Goal: Task Accomplishment & Management: Use online tool/utility

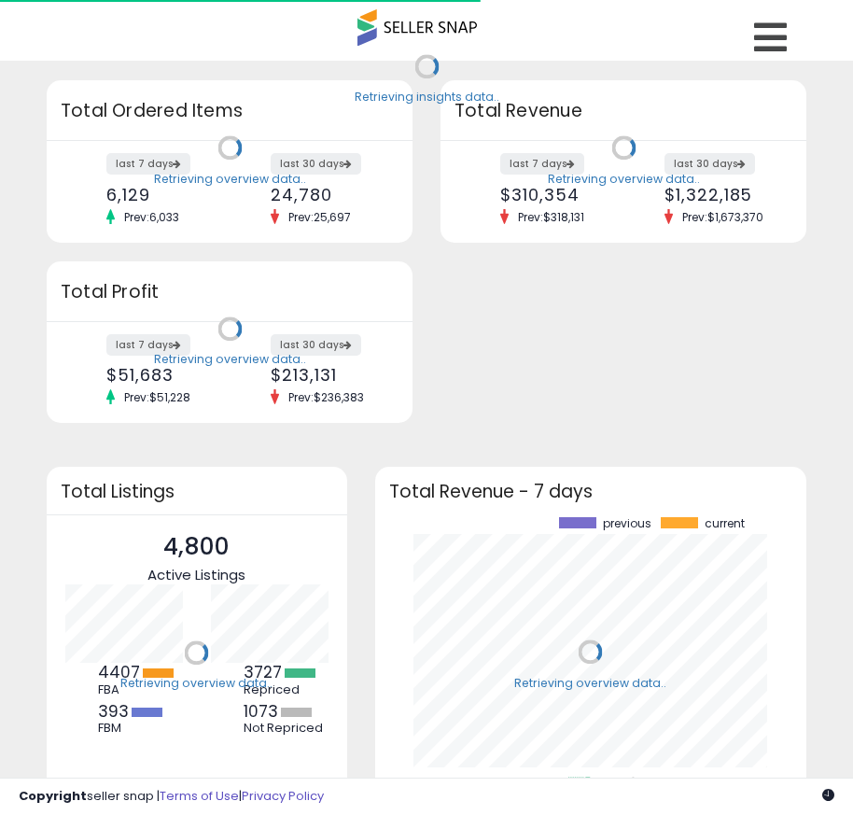
scroll to position [260, 395]
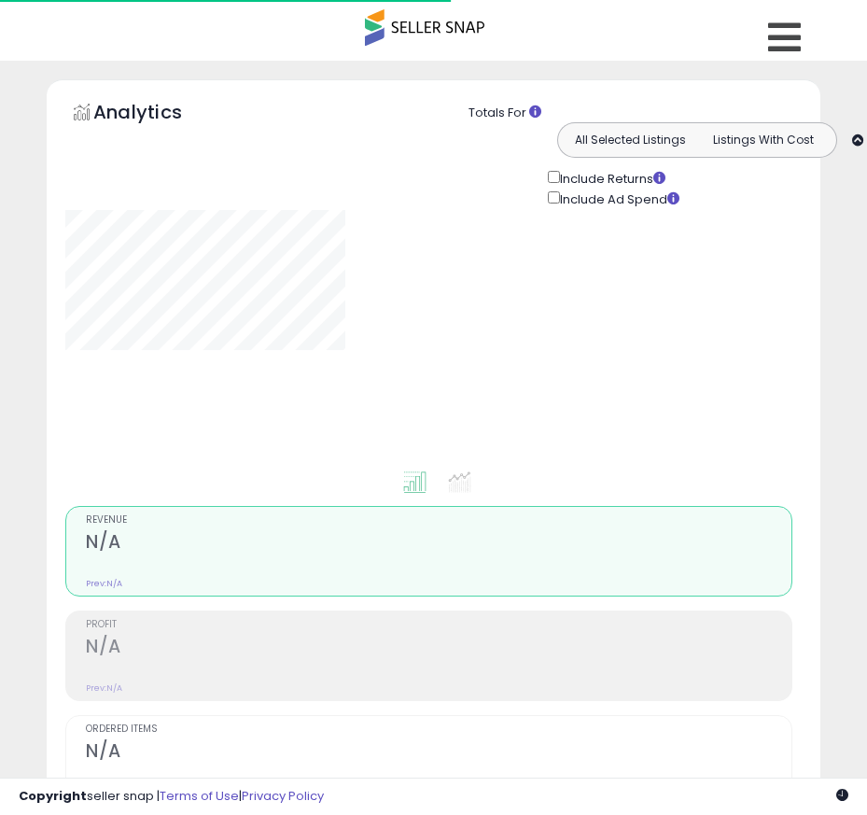
type input "**********"
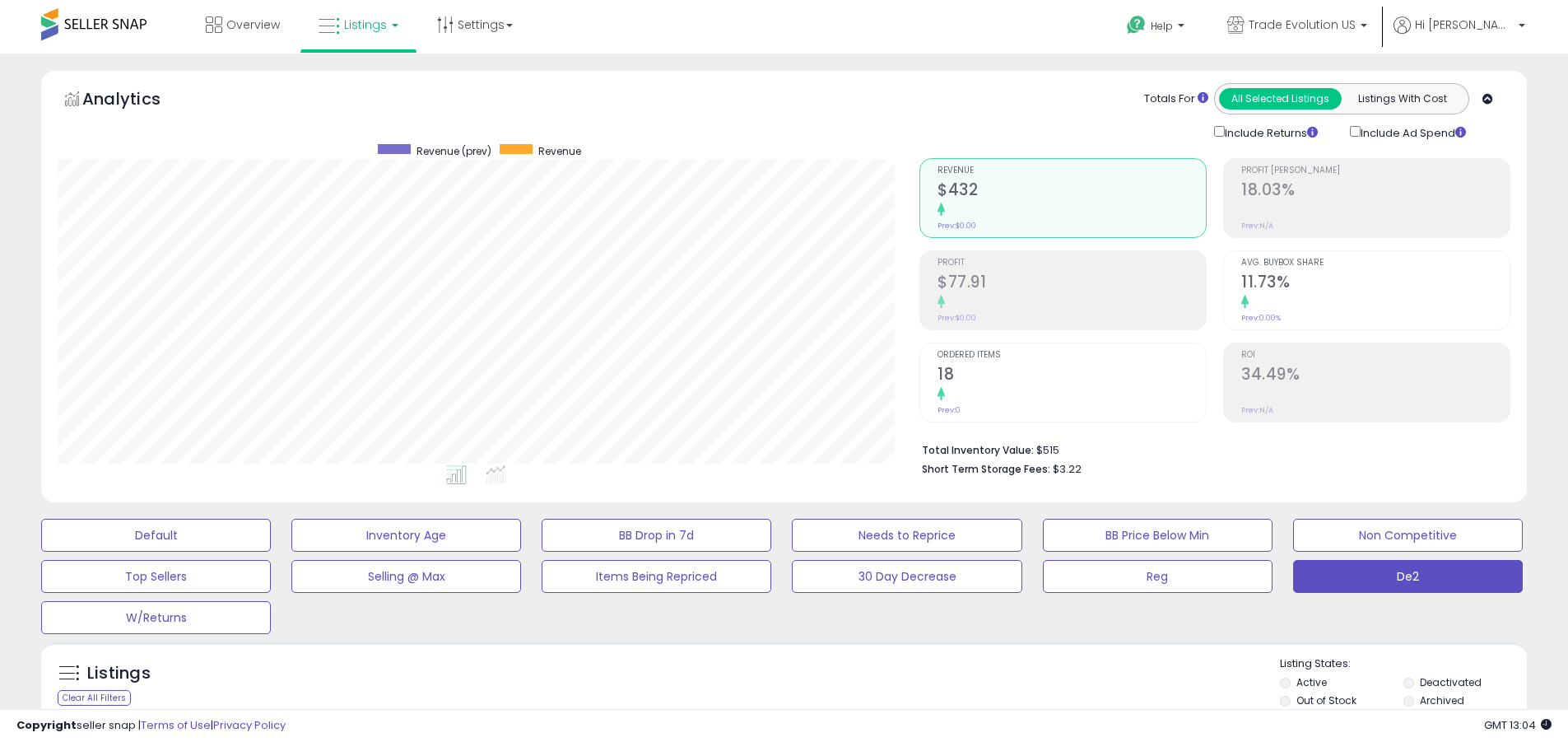
scroll to position [338, 862]
click at [751, 682] on label "Deactivated" at bounding box center [1451, 682] width 62 height 14
click at [751, 700] on label "Archived" at bounding box center [1442, 701] width 44 height 14
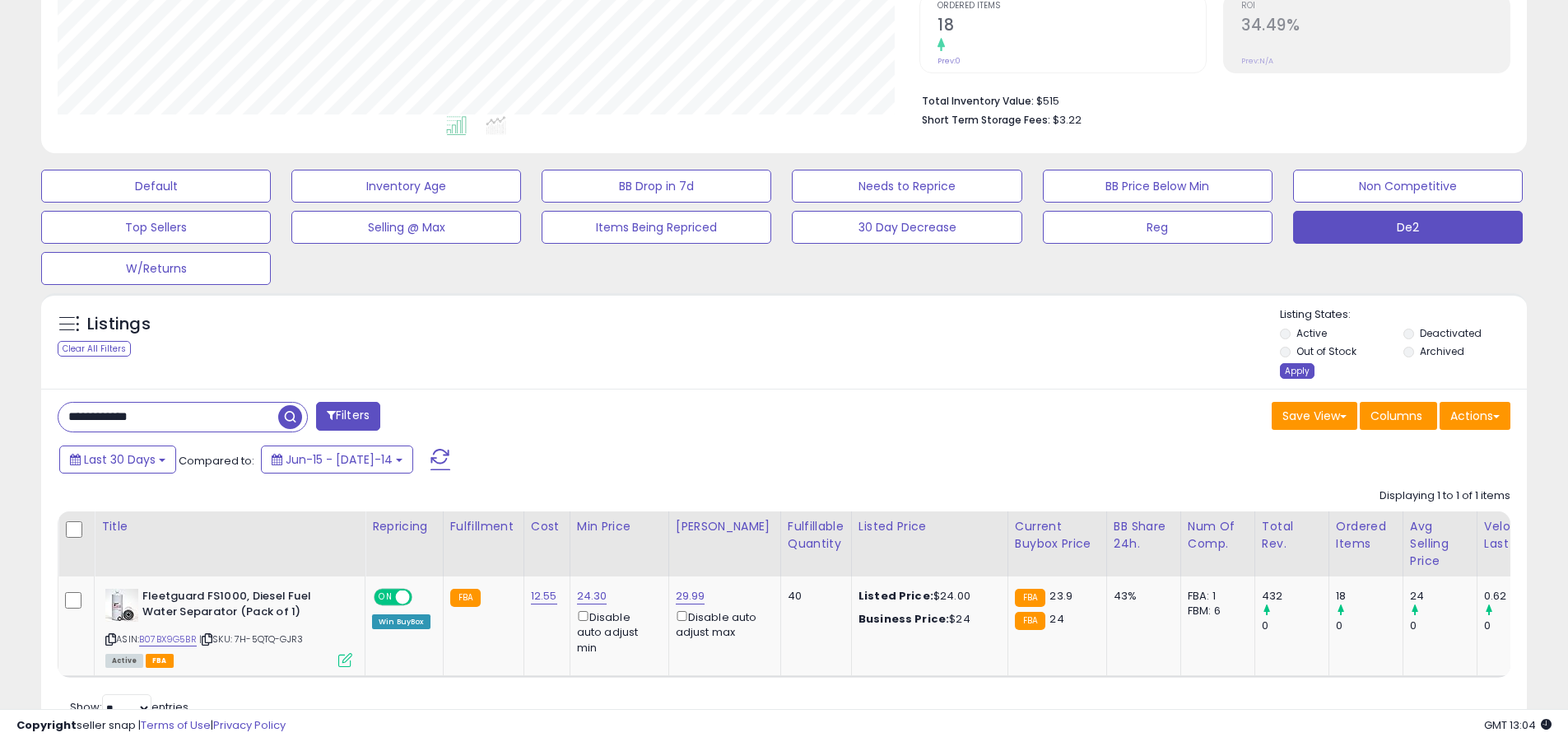
click at [751, 371] on div "Apply" at bounding box center [1297, 371] width 34 height 16
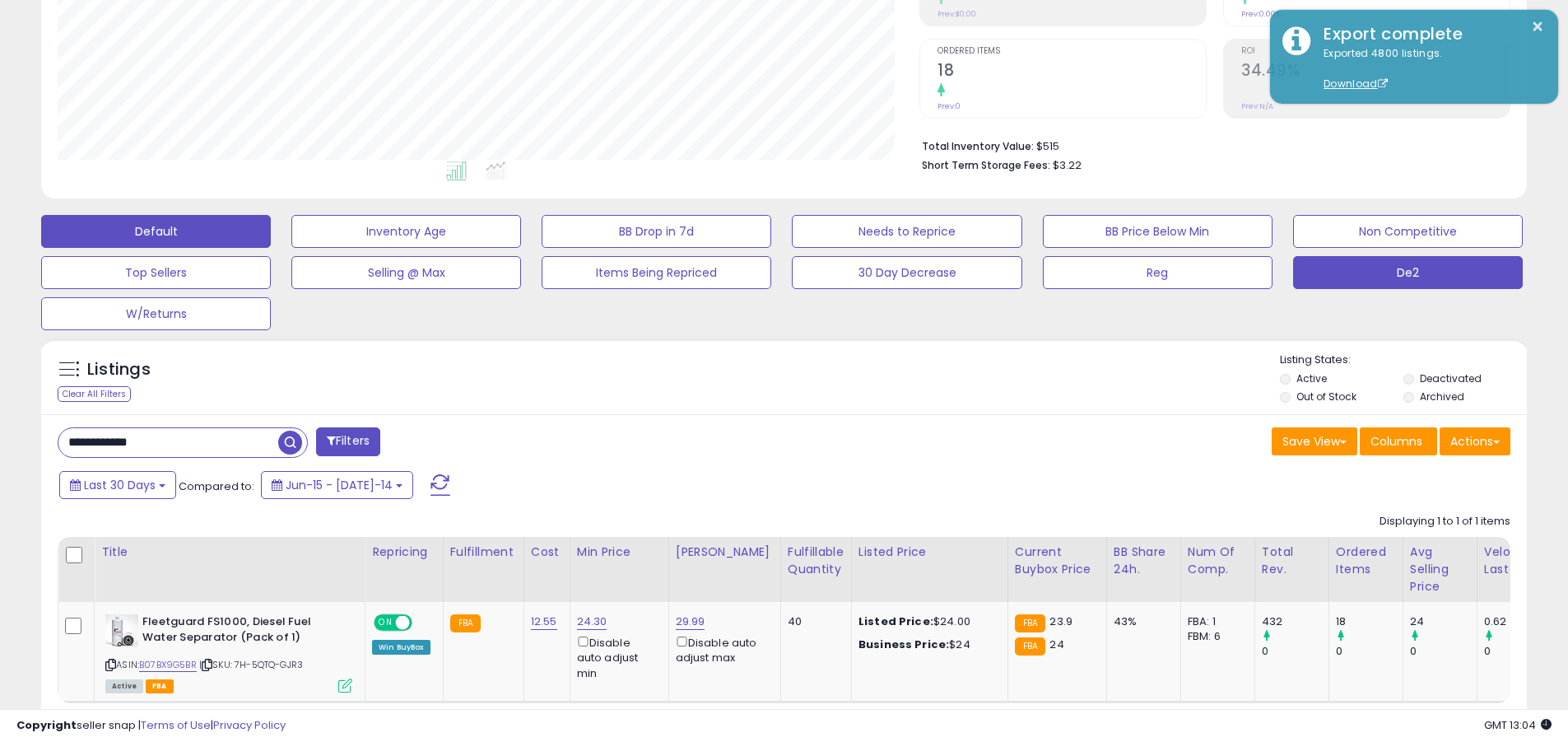
click at [155, 230] on button "Default" at bounding box center [156, 231] width 229 height 33
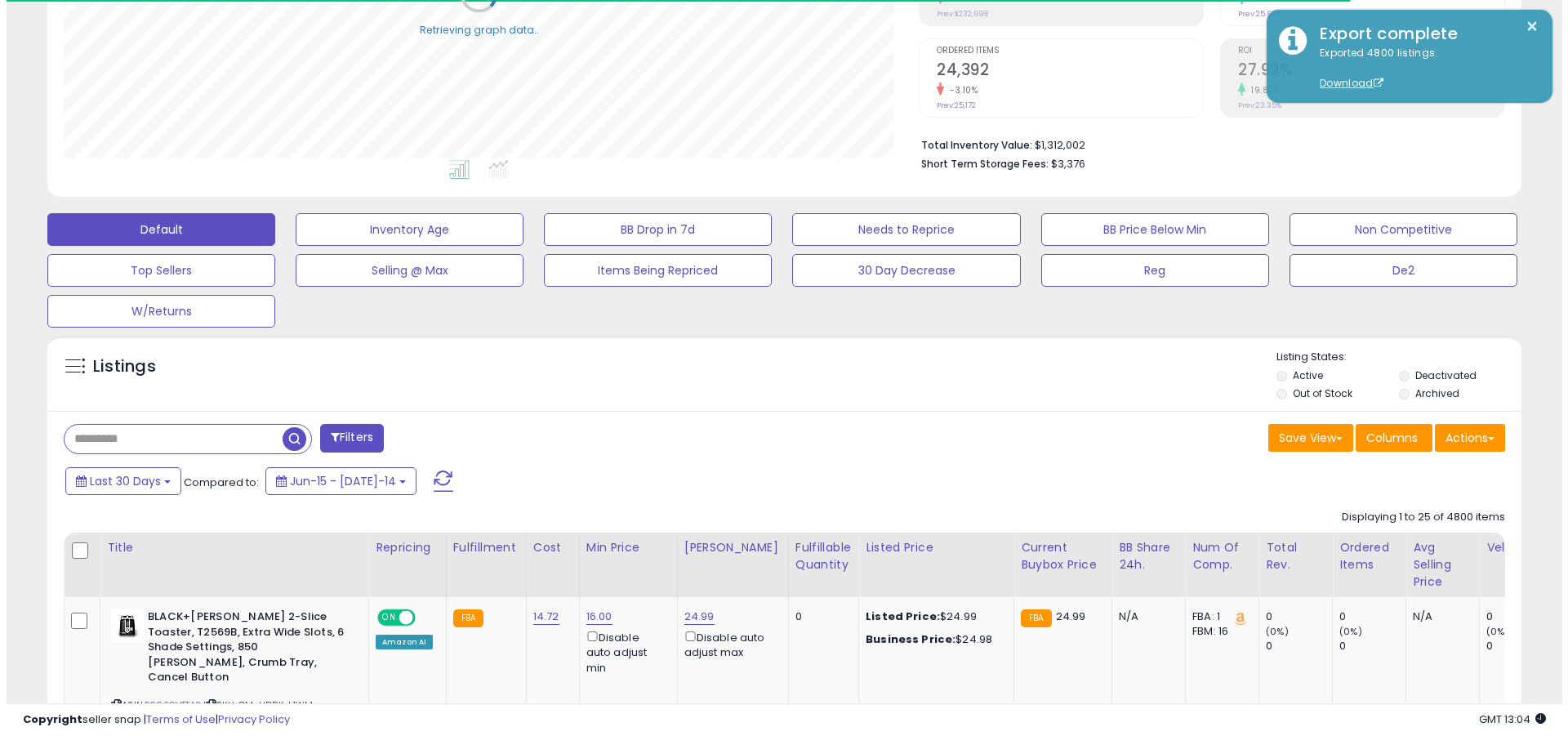
scroll to position [318, 0]
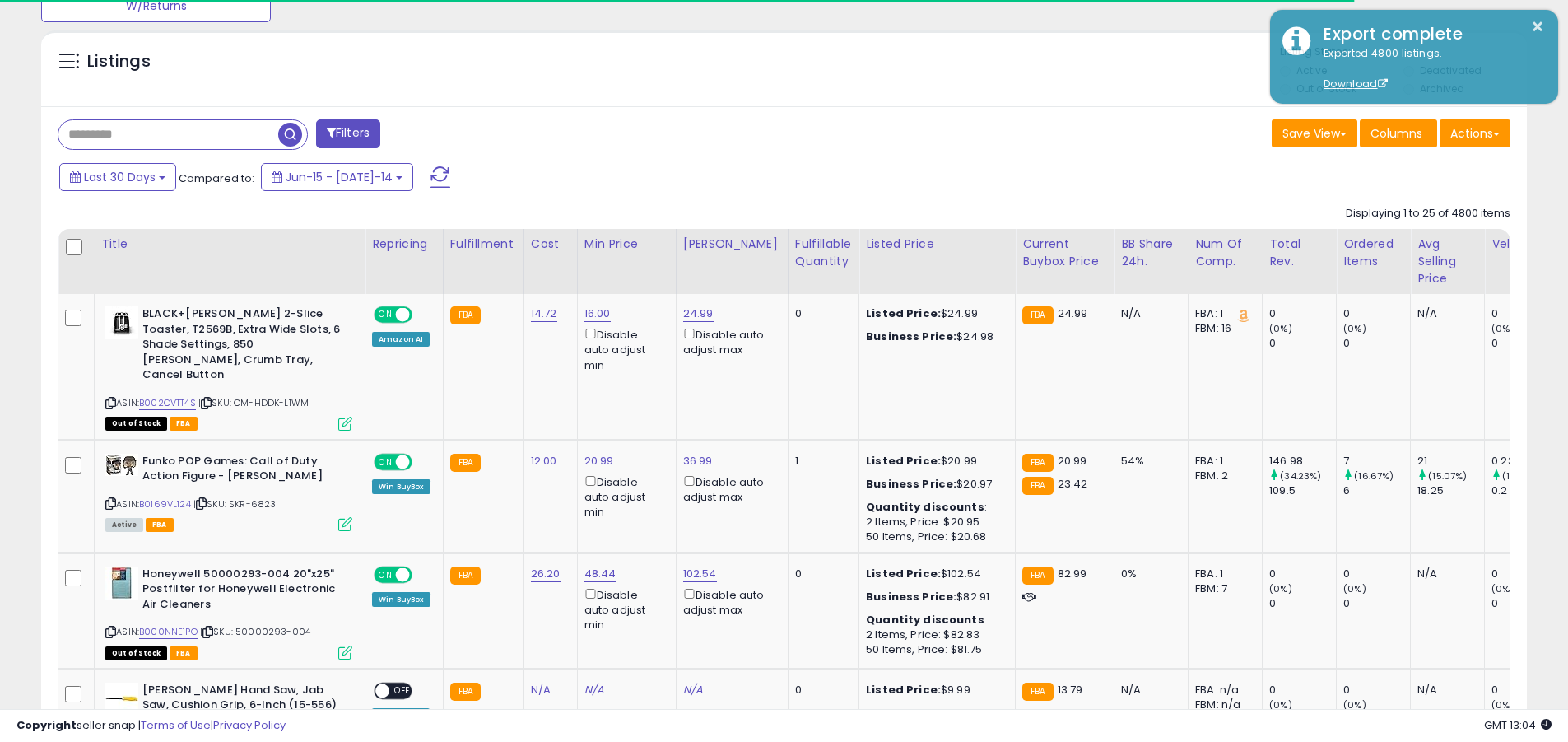
click at [430, 167] on span at bounding box center [440, 177] width 19 height 21
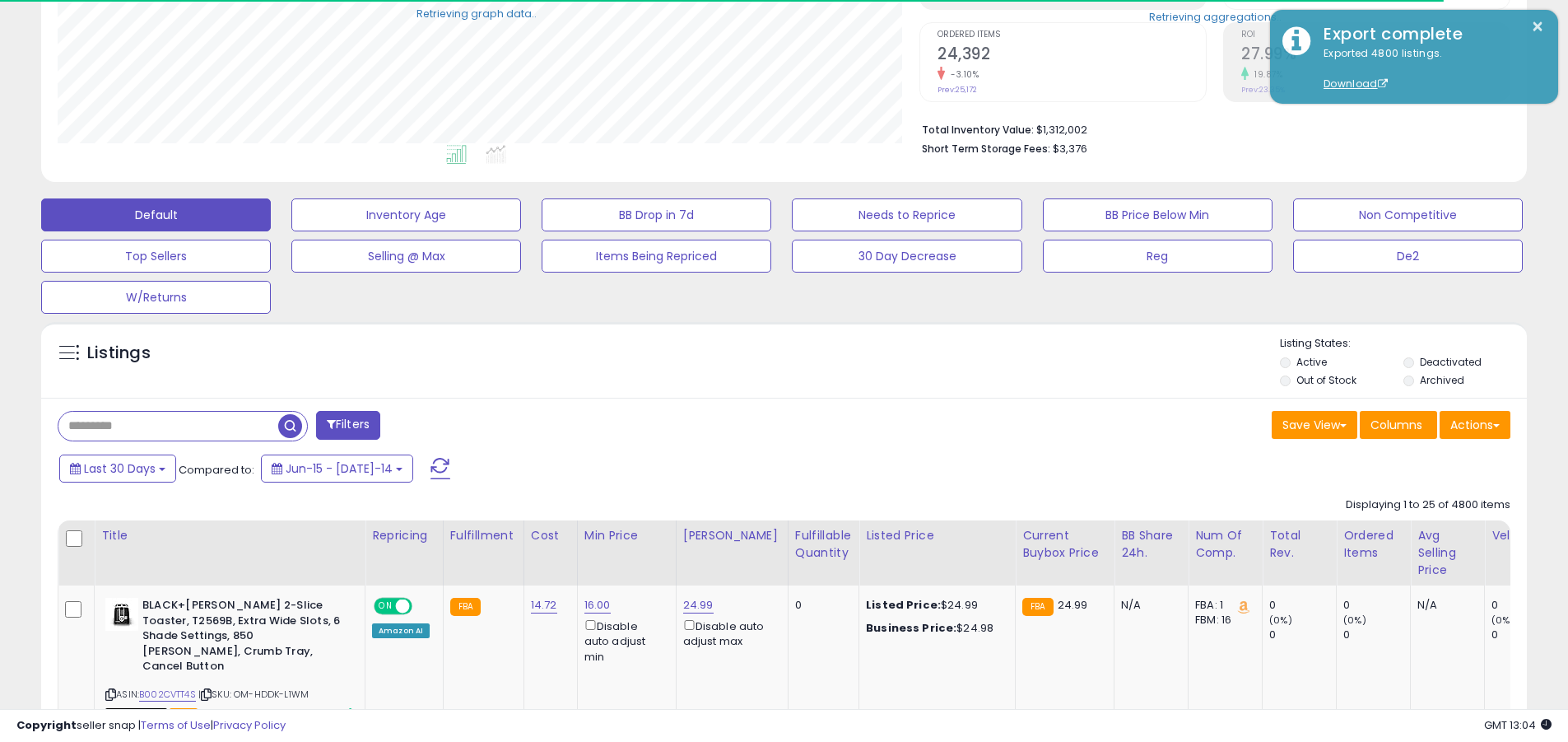
scroll to position [823286, 822396]
click at [168, 426] on input "text" at bounding box center [168, 426] width 220 height 29
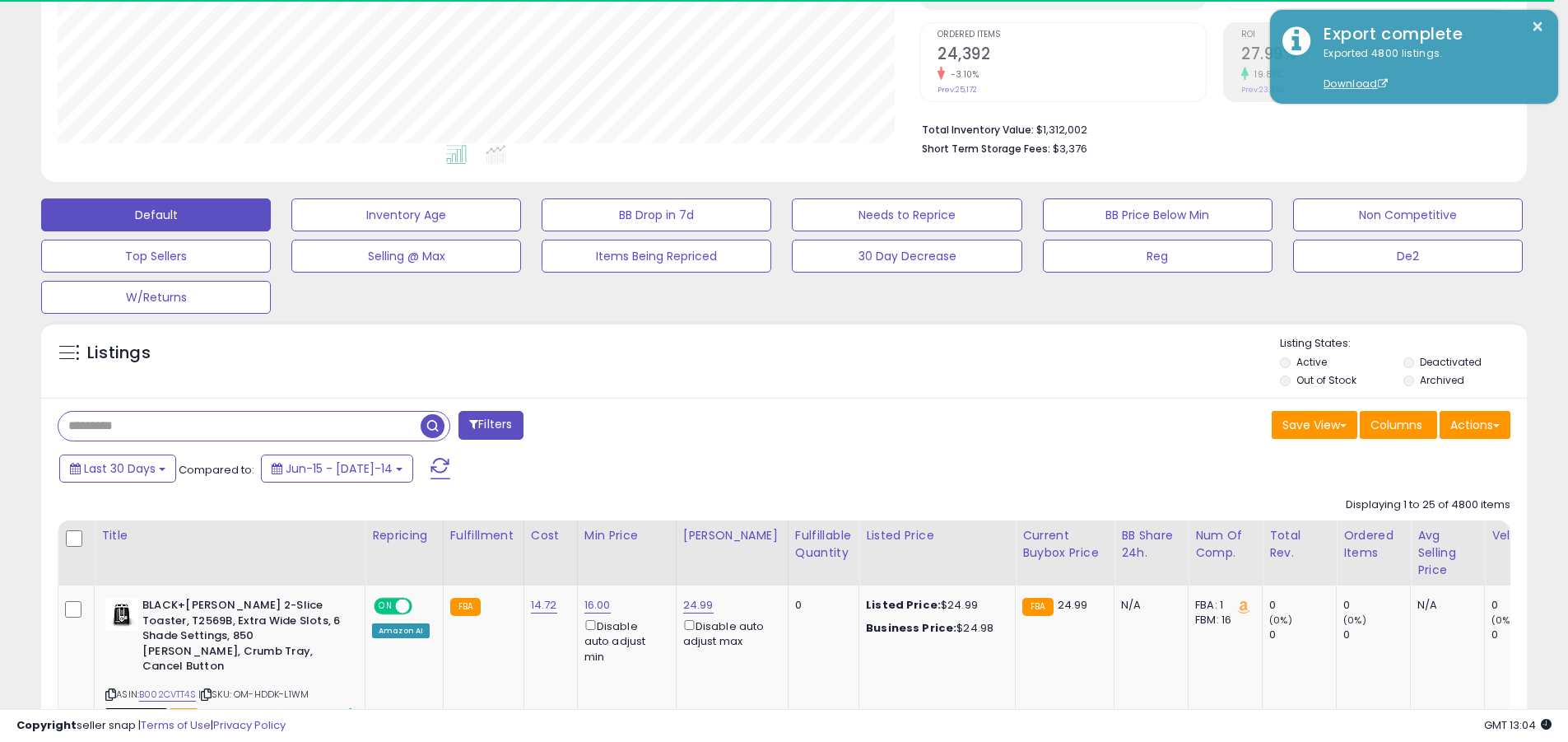
scroll to position [338, 862]
click at [117, 468] on span "Last 30 Days" at bounding box center [119, 468] width 71 height 17
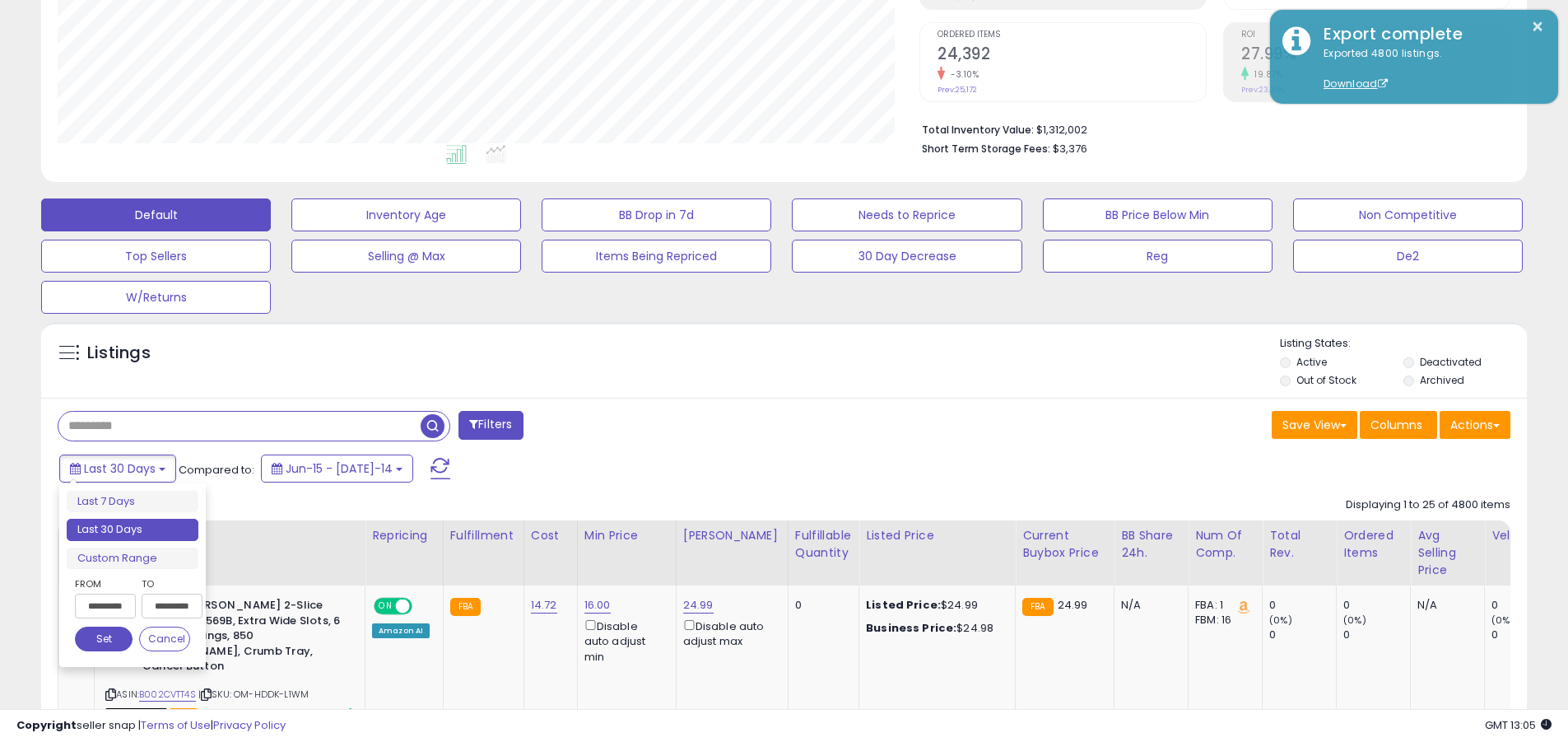
click at [132, 529] on li "Last 30 Days" at bounding box center [132, 529] width 131 height 22
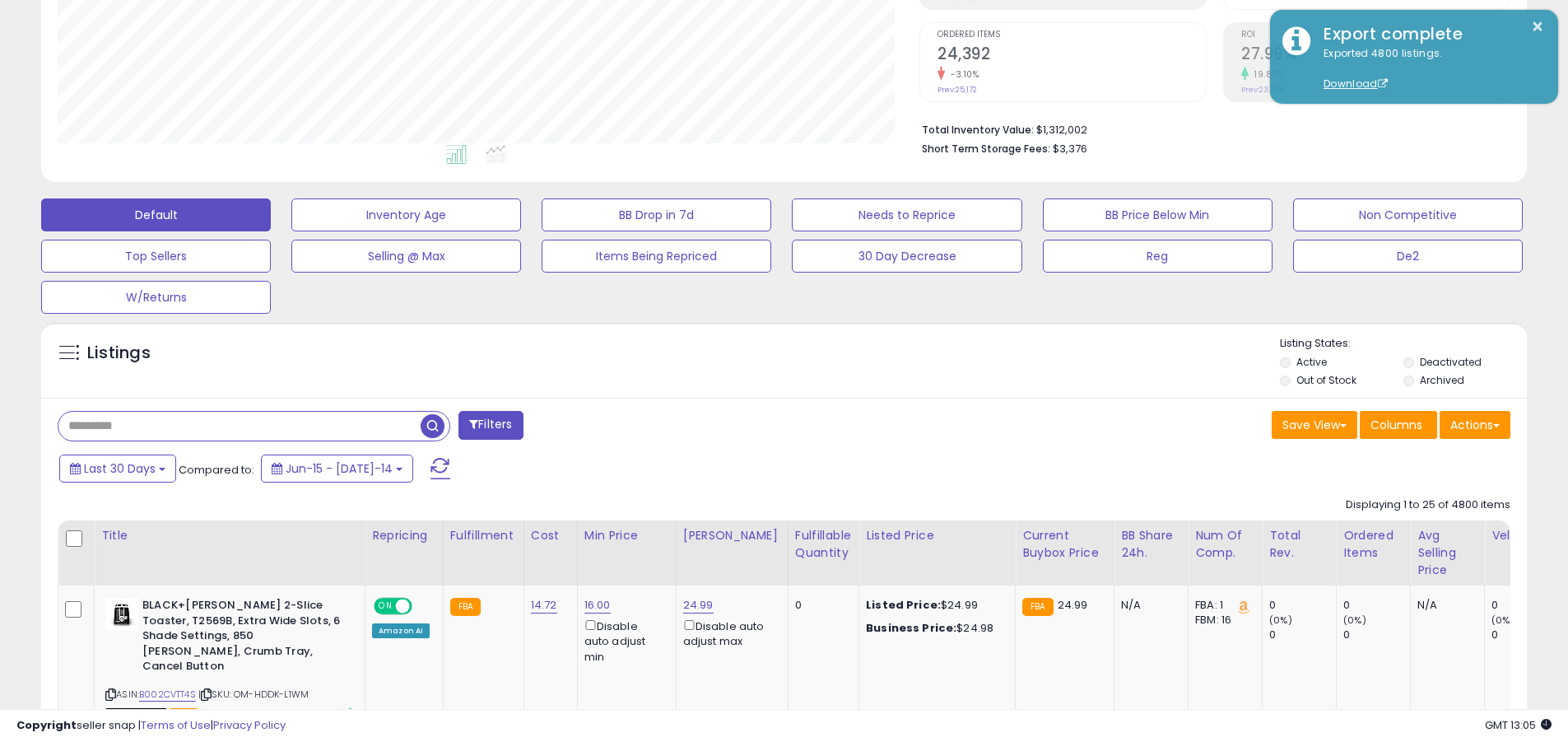
click at [240, 426] on input "text" at bounding box center [239, 426] width 362 height 29
click at [435, 423] on span "button" at bounding box center [432, 426] width 24 height 24
click at [751, 424] on button "Actions" at bounding box center [1475, 425] width 71 height 28
click at [0, 0] on link "Export All Columns" at bounding box center [0, 0] width 0 height 0
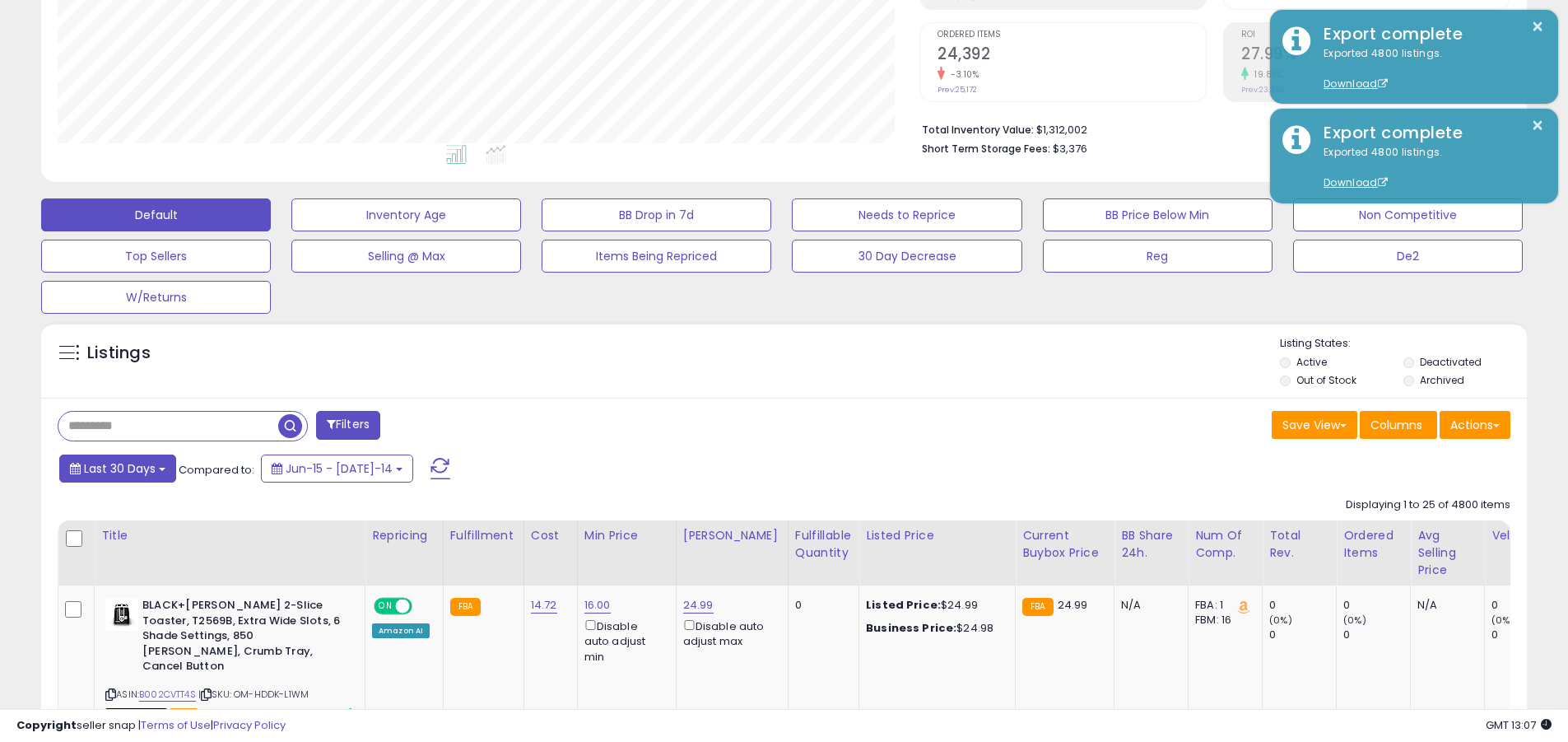
click at [117, 468] on span "Last 30 Days" at bounding box center [119, 468] width 71 height 17
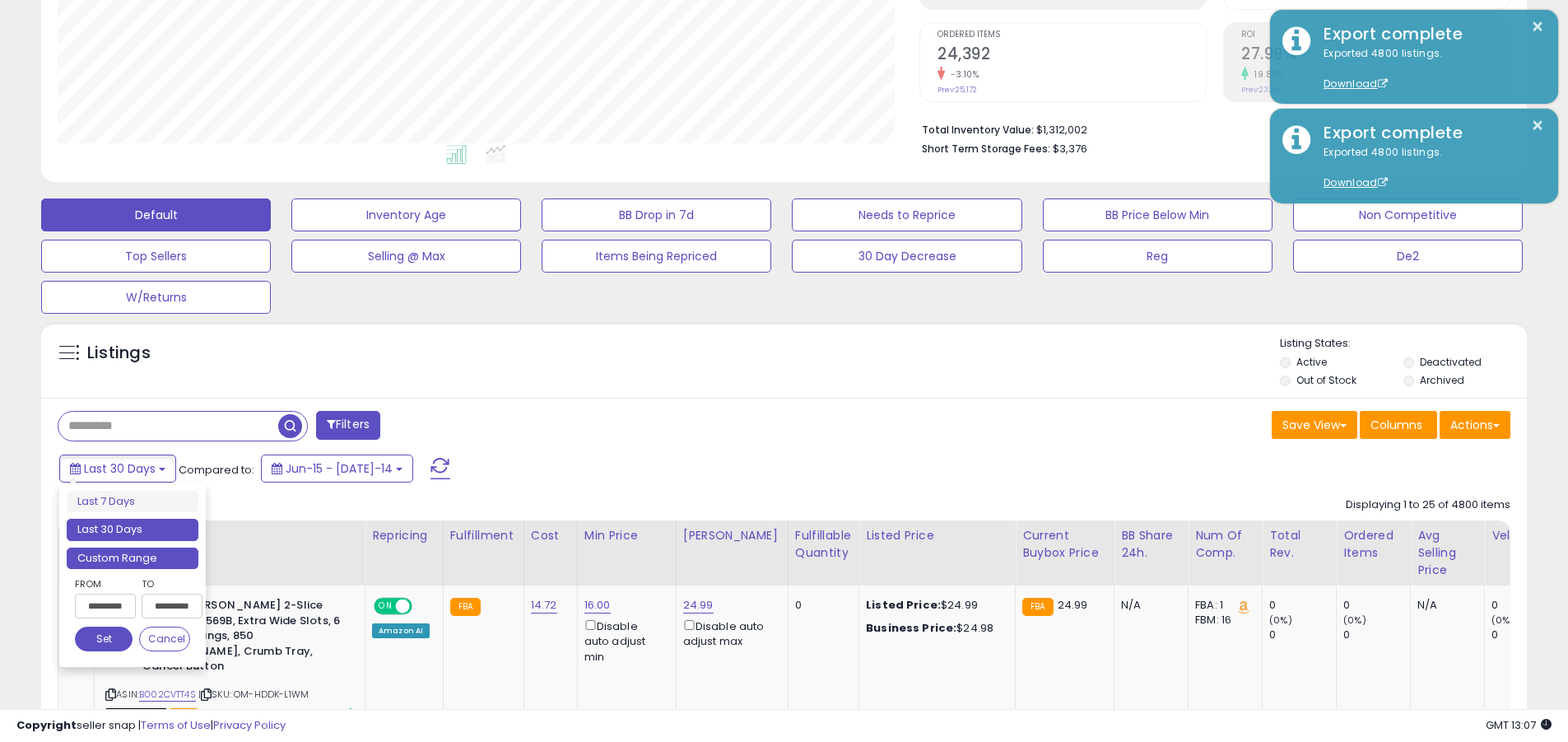
click at [132, 558] on li "Custom Range" at bounding box center [132, 558] width 131 height 22
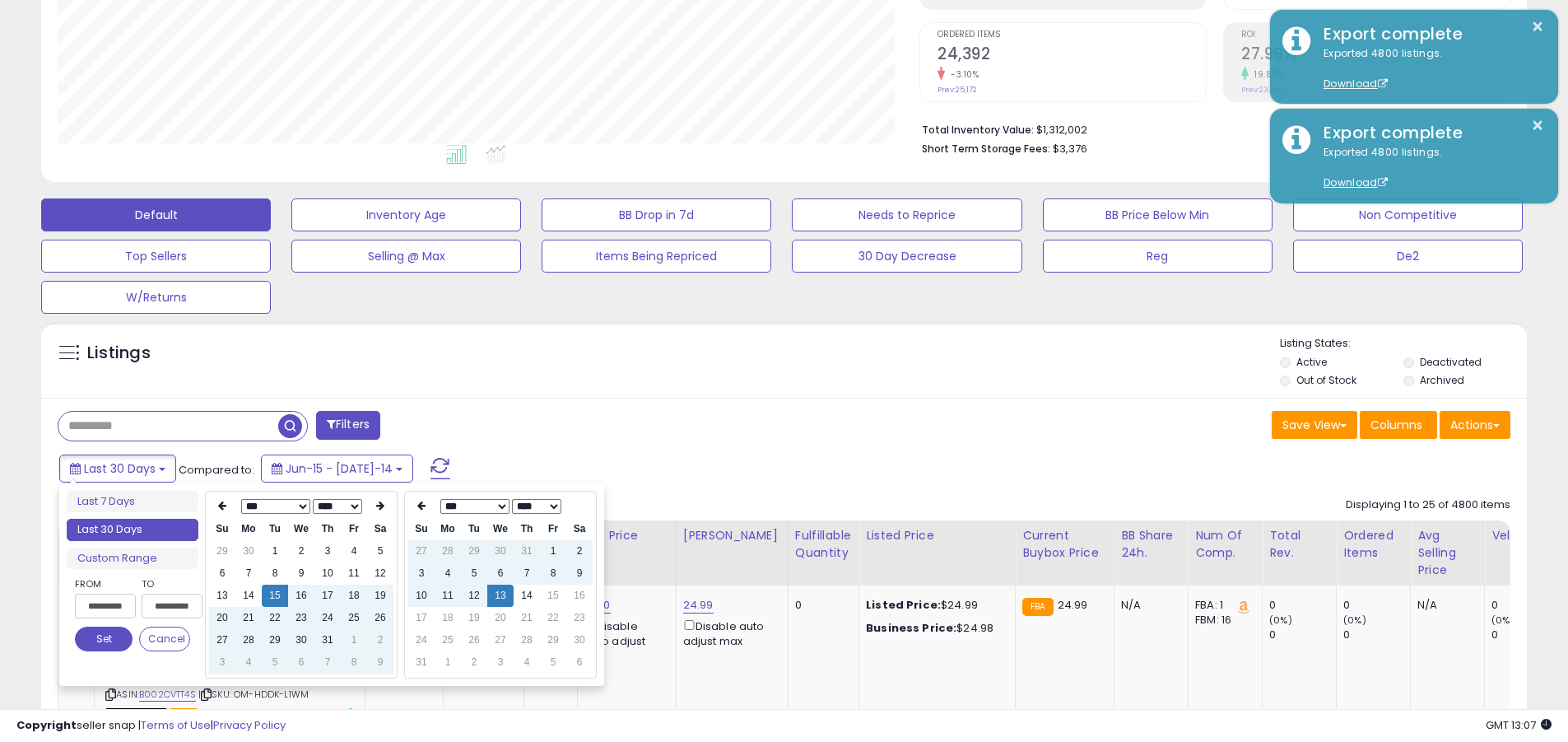
click at [105, 606] on input "**********" at bounding box center [105, 606] width 61 height 25
type input "**********"
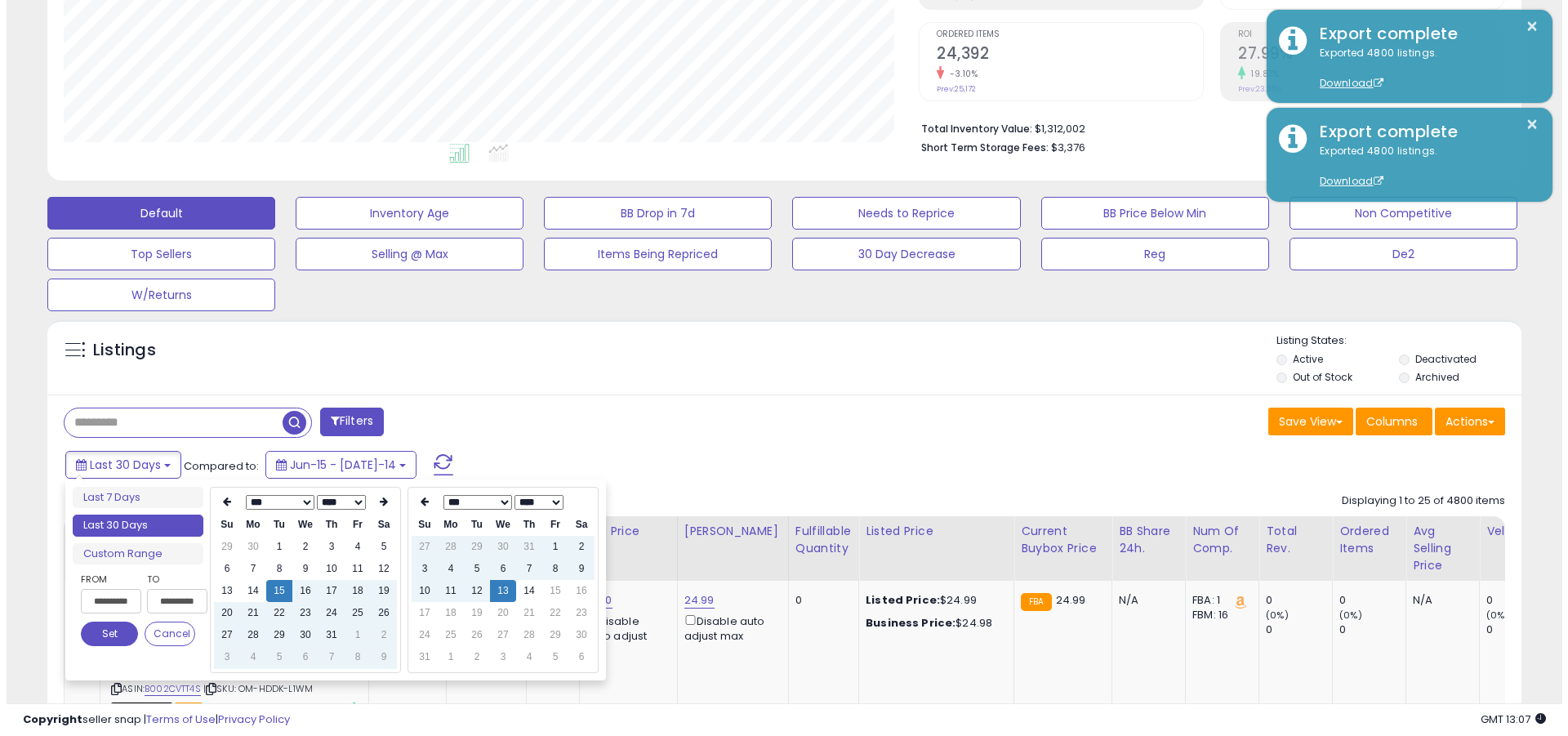
scroll to position [0, 1]
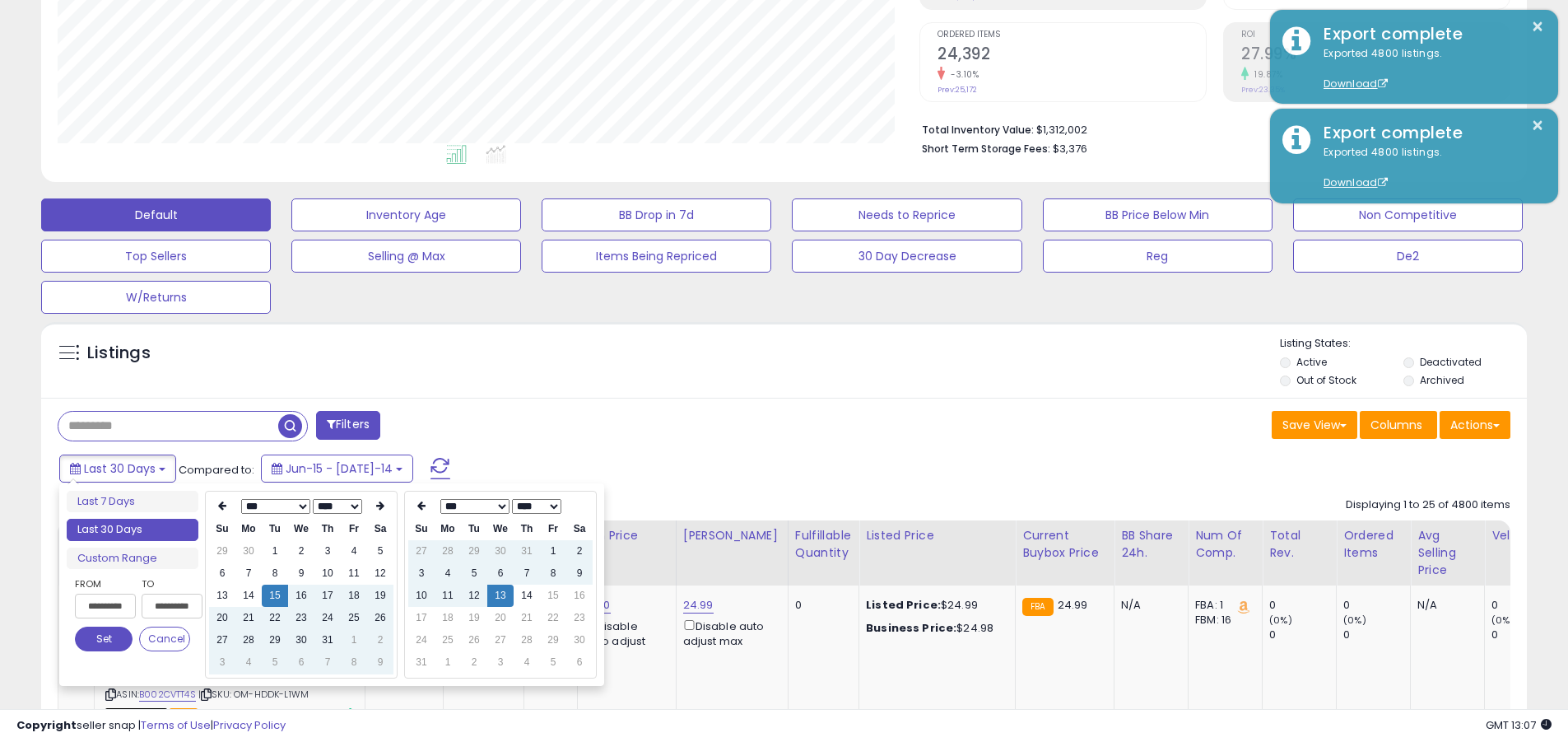
click at [104, 639] on button "Set" at bounding box center [103, 639] width 57 height 25
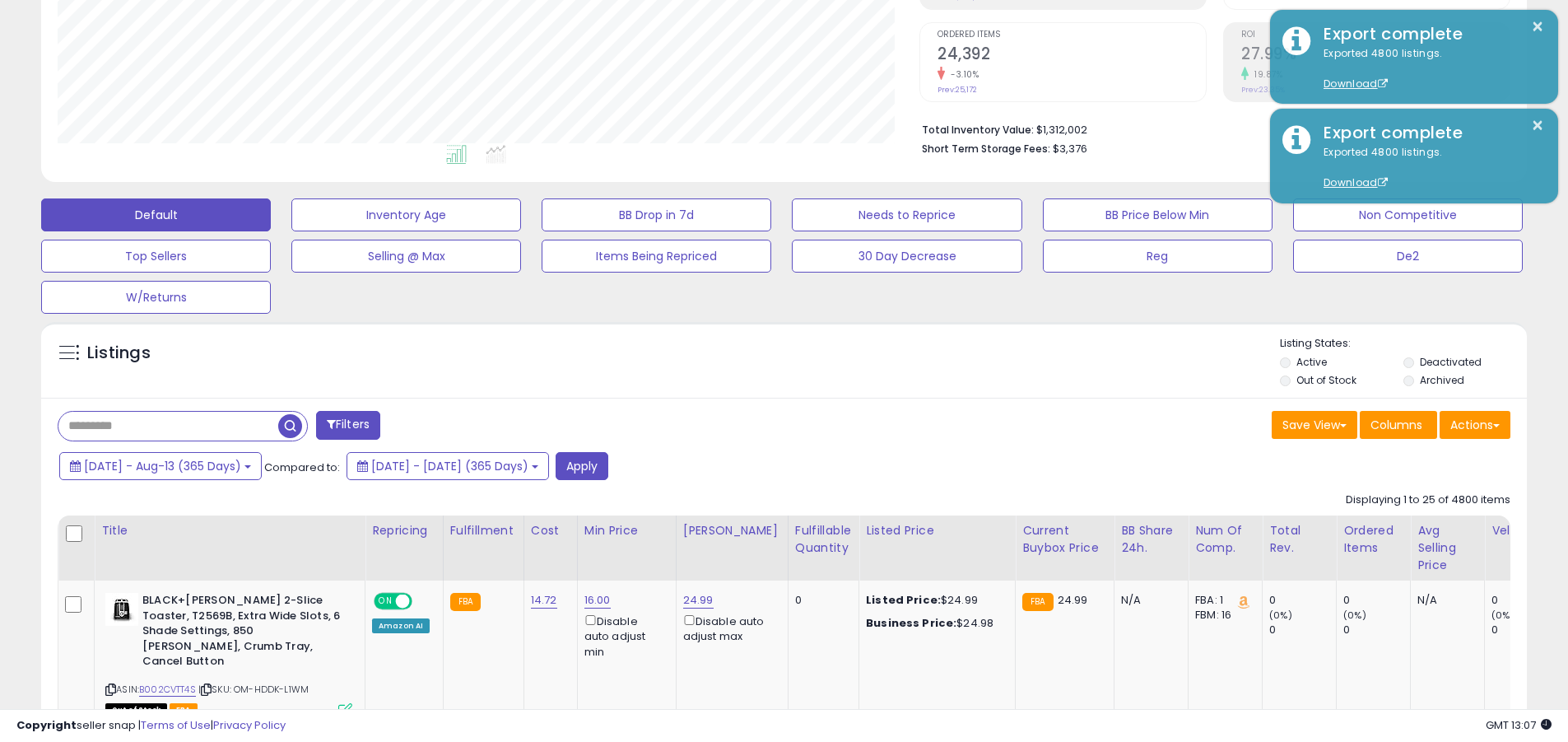
click at [168, 426] on input "text" at bounding box center [168, 426] width 220 height 29
click at [609, 465] on button "Apply" at bounding box center [582, 466] width 53 height 28
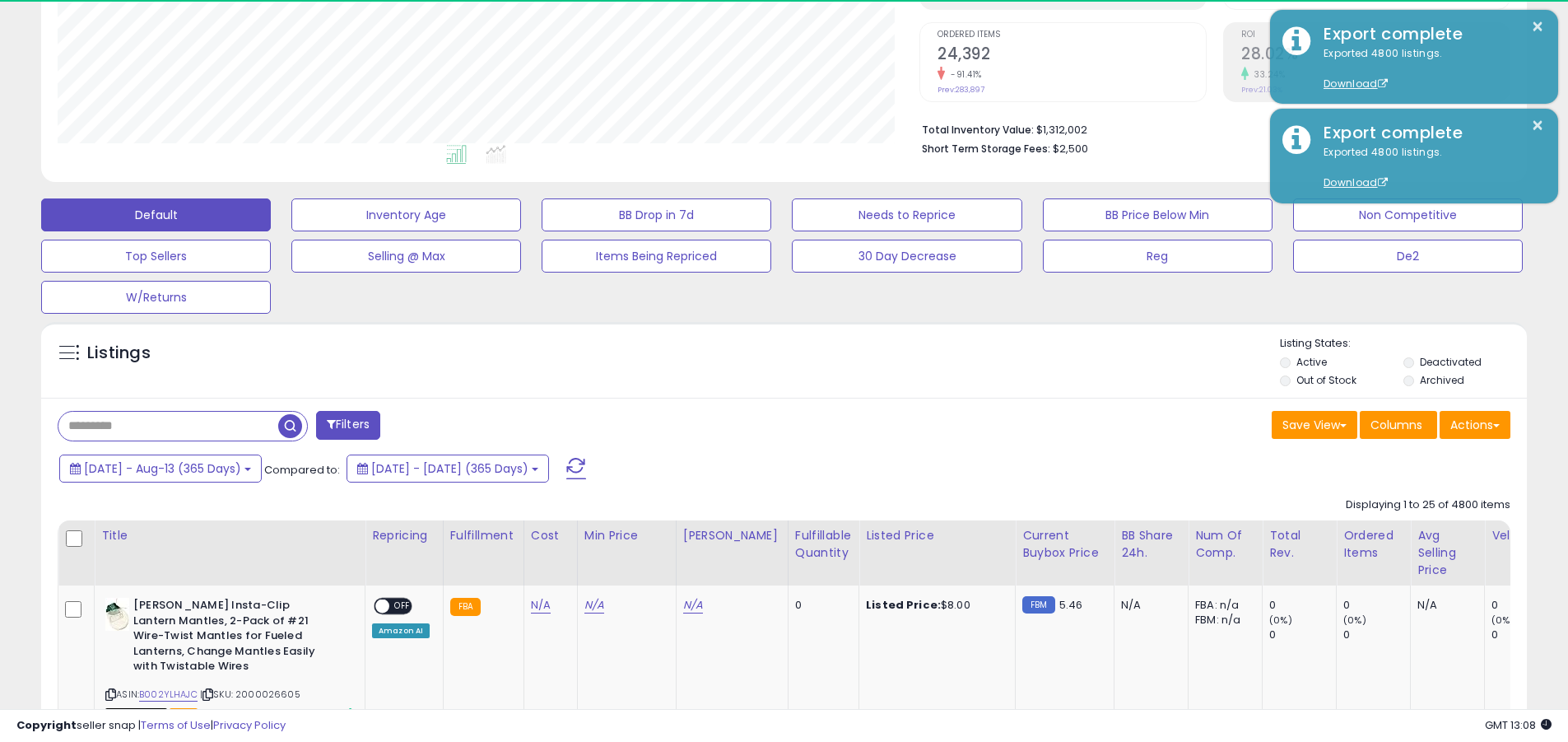
scroll to position [338, 862]
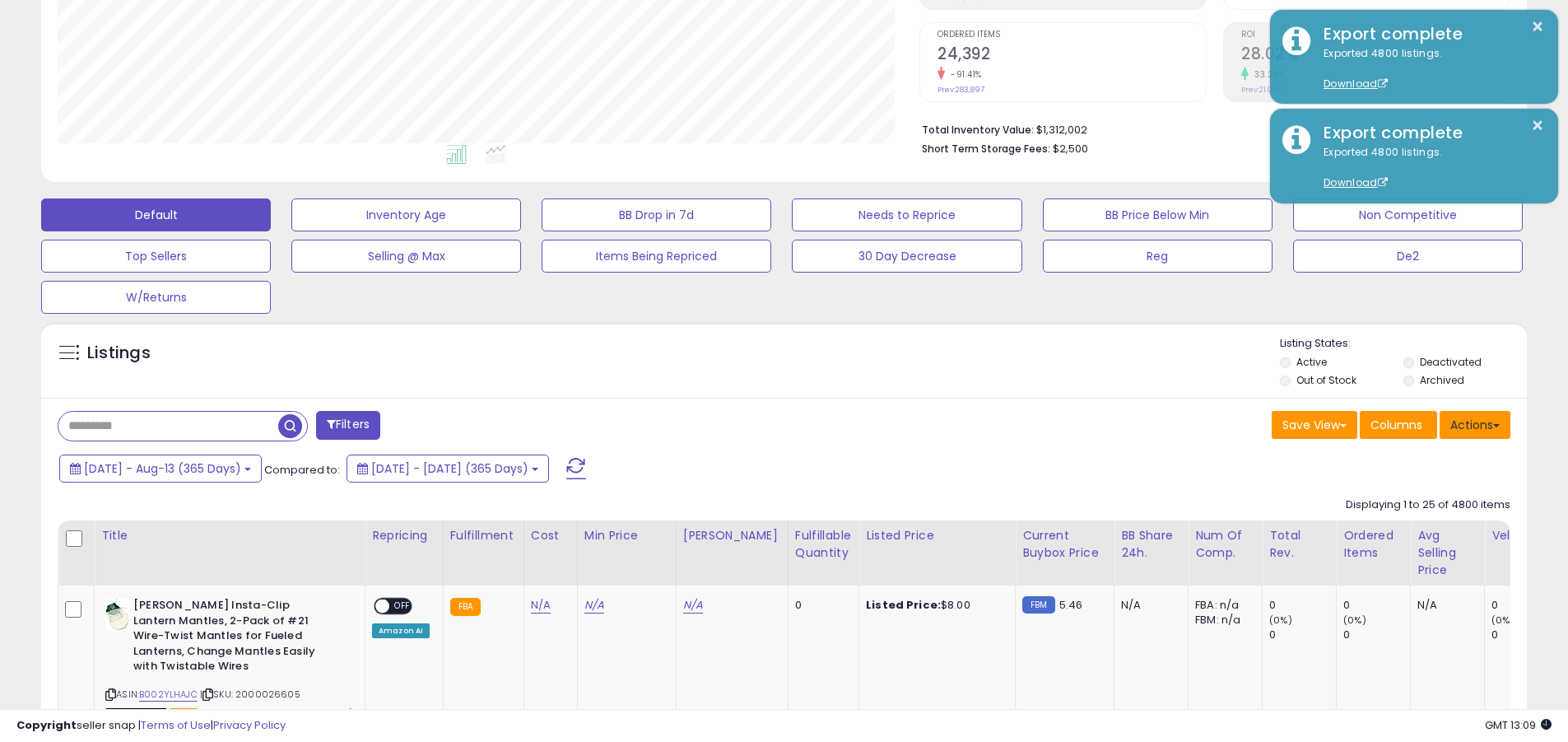
click at [751, 424] on button "Actions" at bounding box center [1475, 425] width 71 height 28
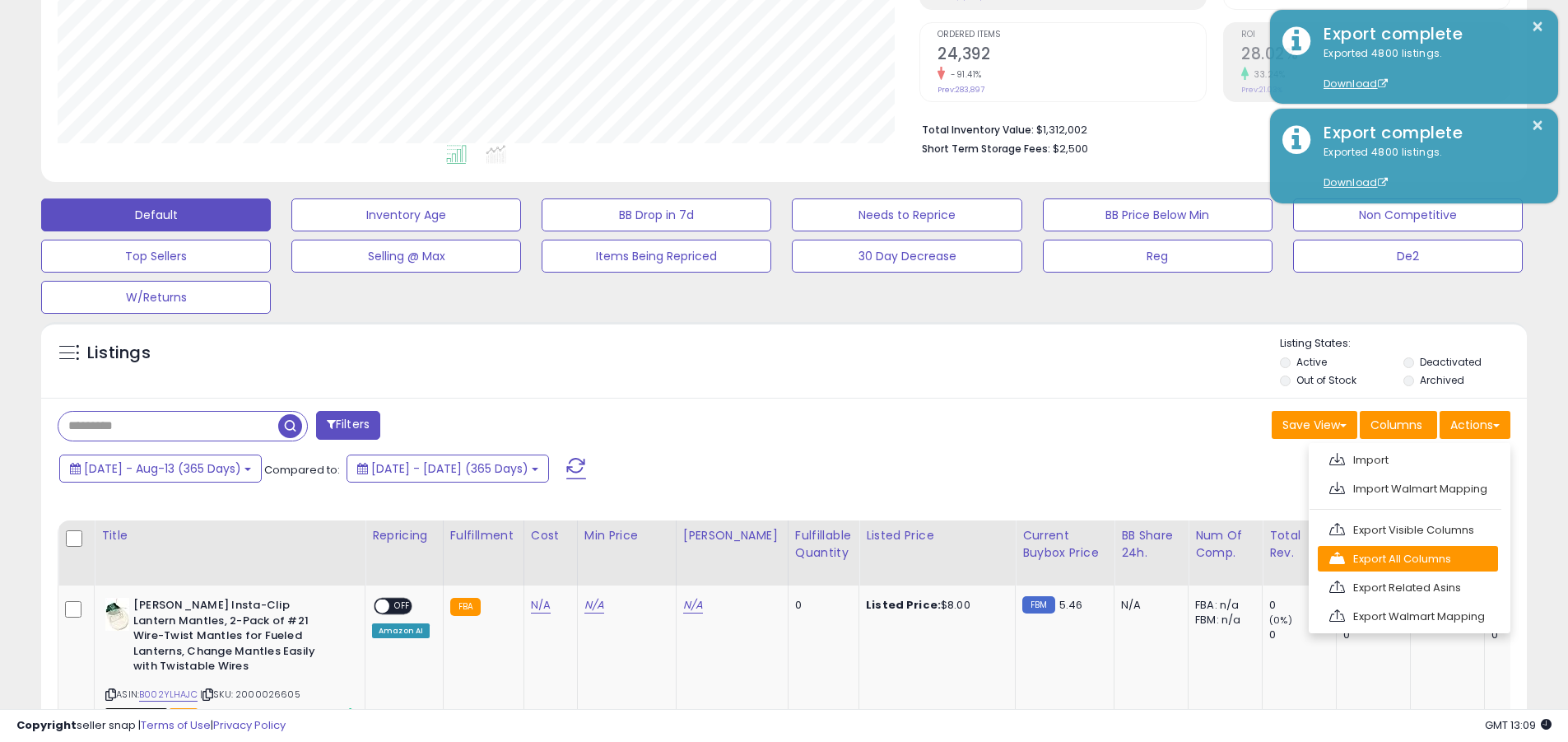
click at [751, 558] on link "Export All Columns" at bounding box center [1408, 558] width 180 height 26
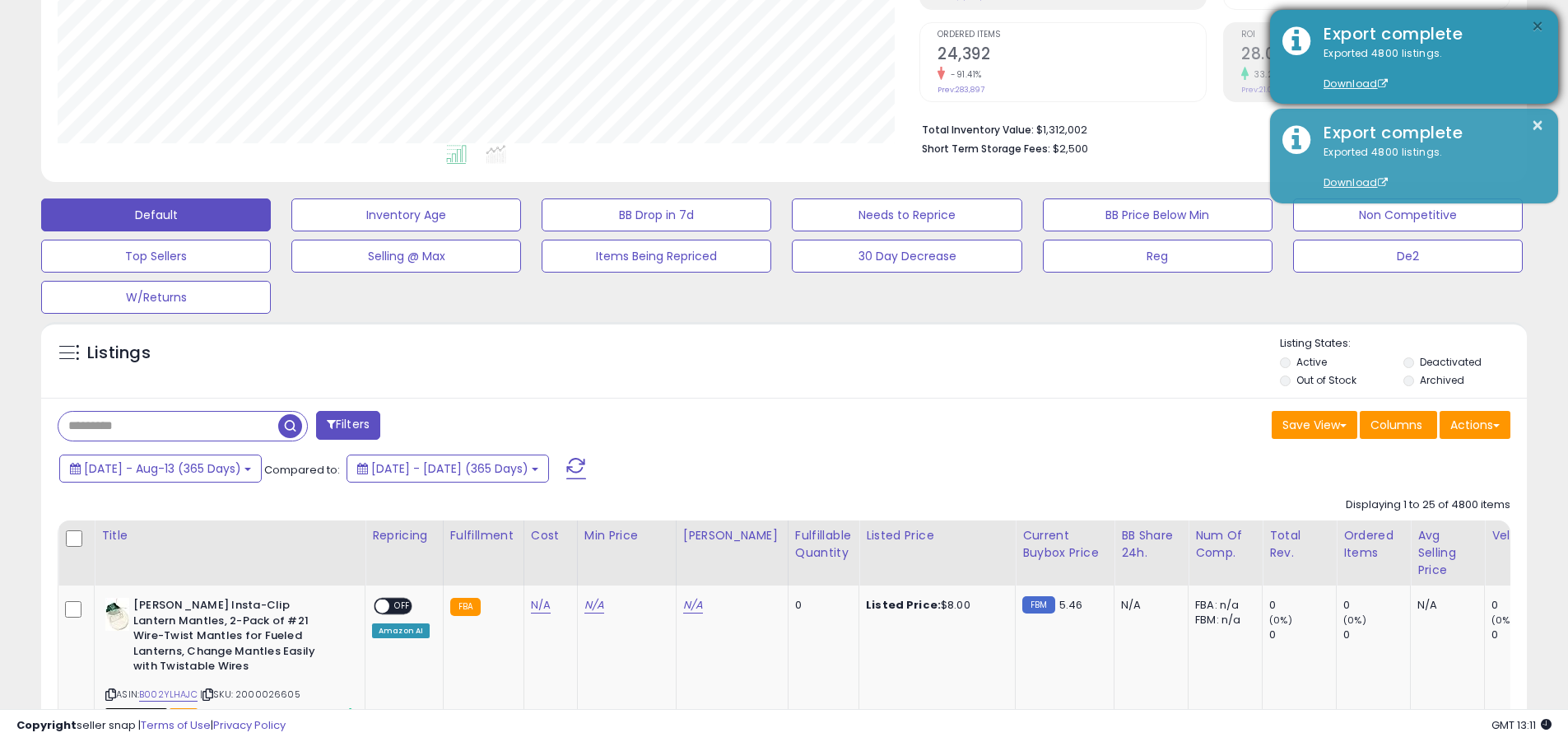
click at [751, 26] on button "×" at bounding box center [1537, 26] width 13 height 20
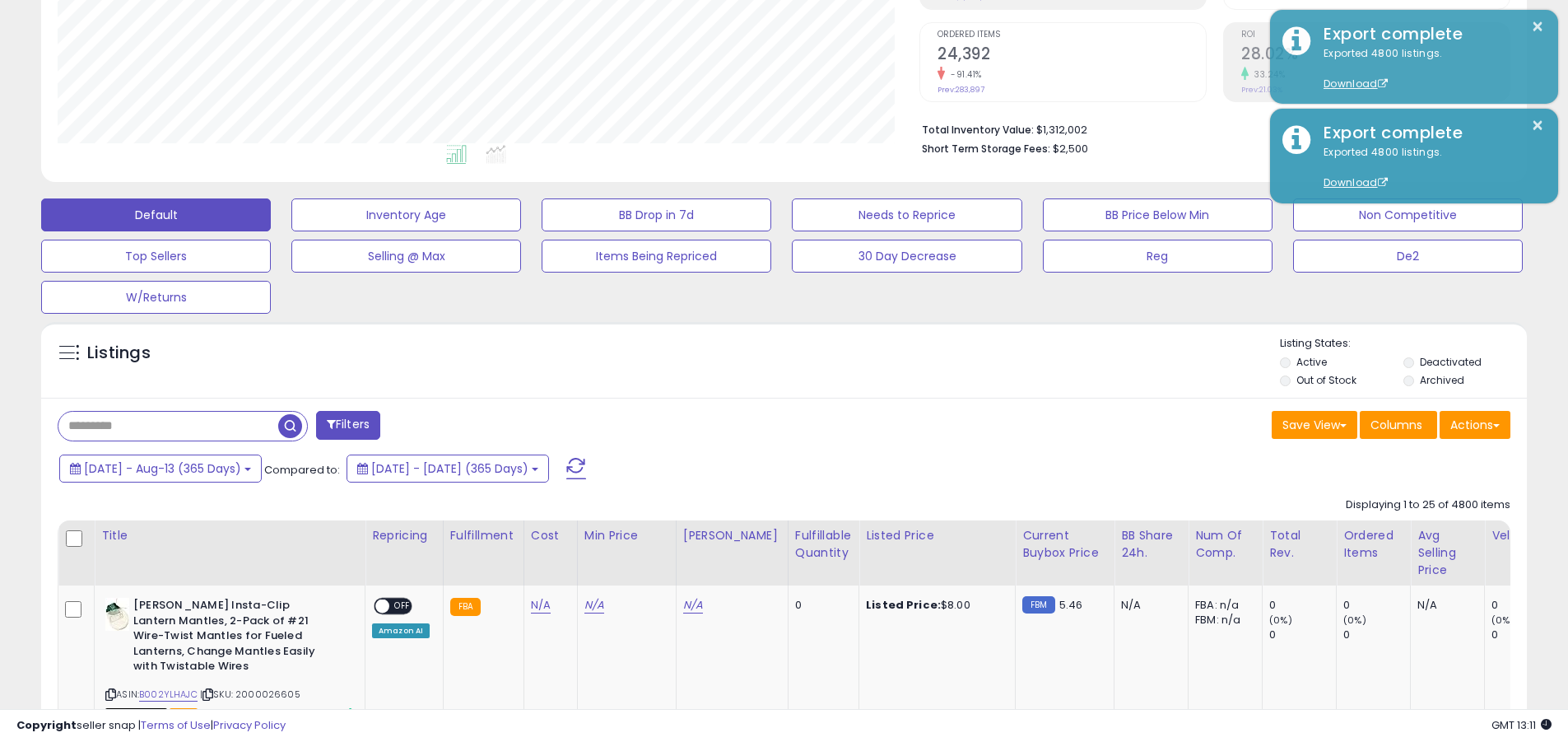
click at [168, 426] on input "text" at bounding box center [168, 426] width 220 height 29
click at [178, 468] on span "[DATE] - Aug-13 (365 Days)" at bounding box center [162, 468] width 157 height 17
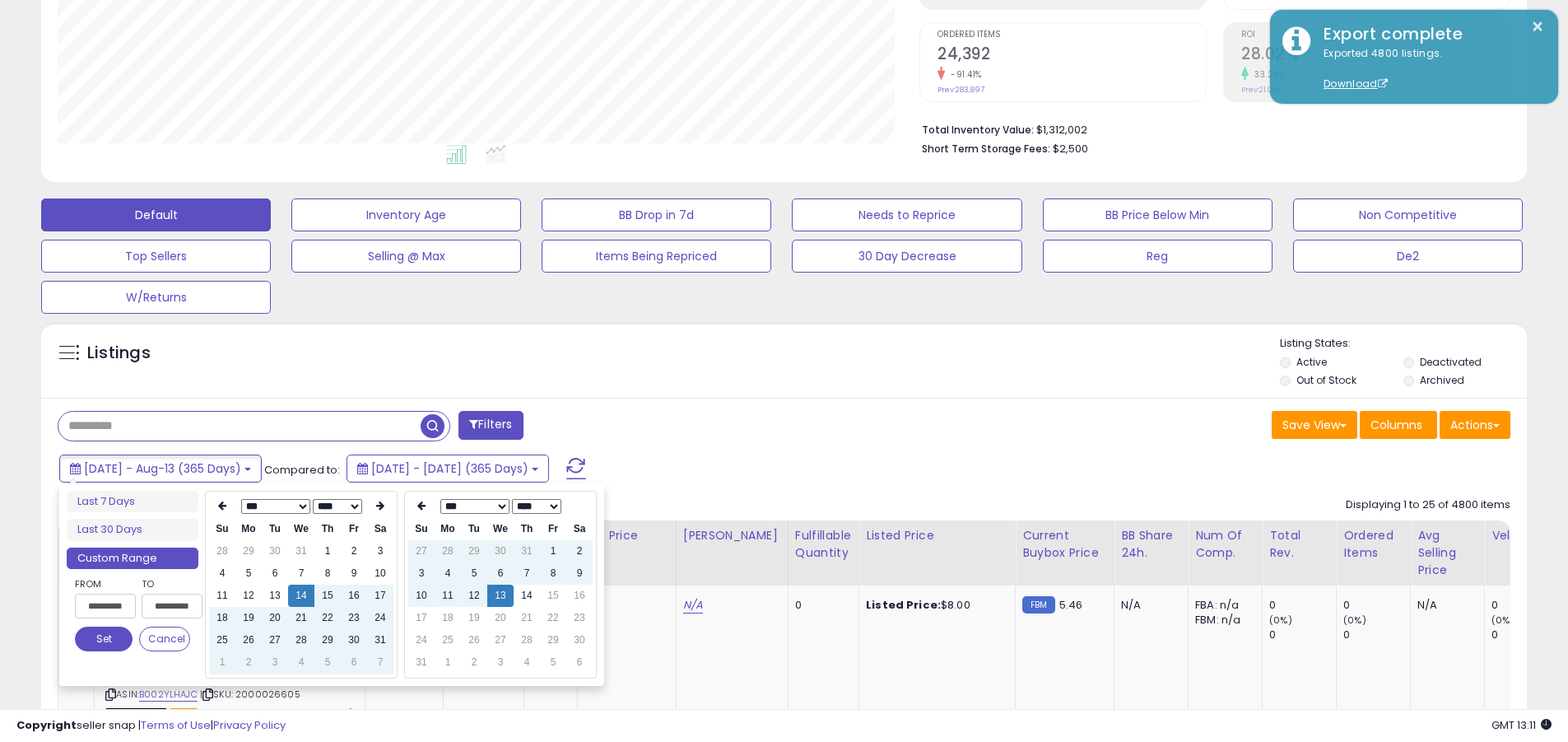
click at [105, 606] on input "**********" at bounding box center [105, 606] width 61 height 25
type input "**********"
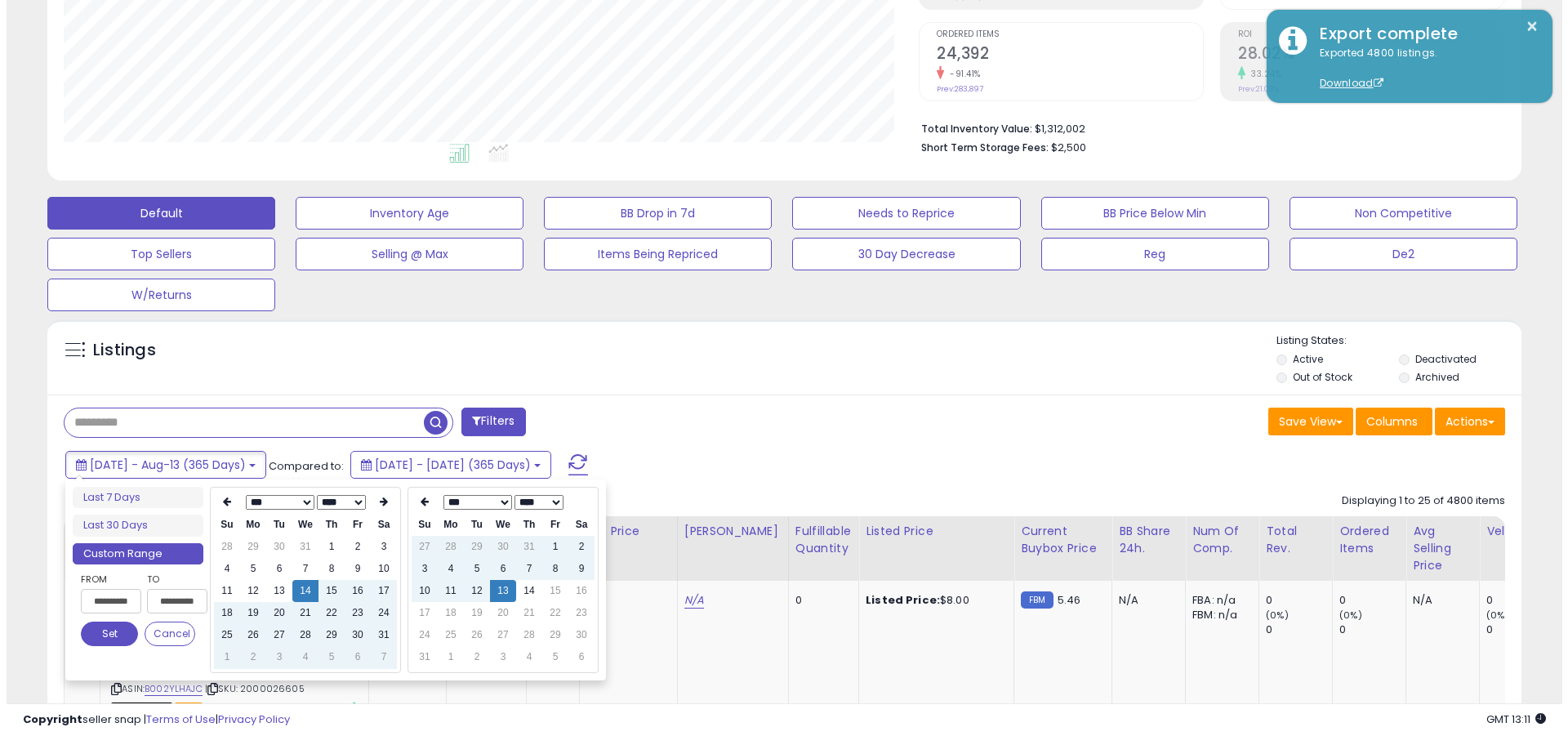
scroll to position [0, 1]
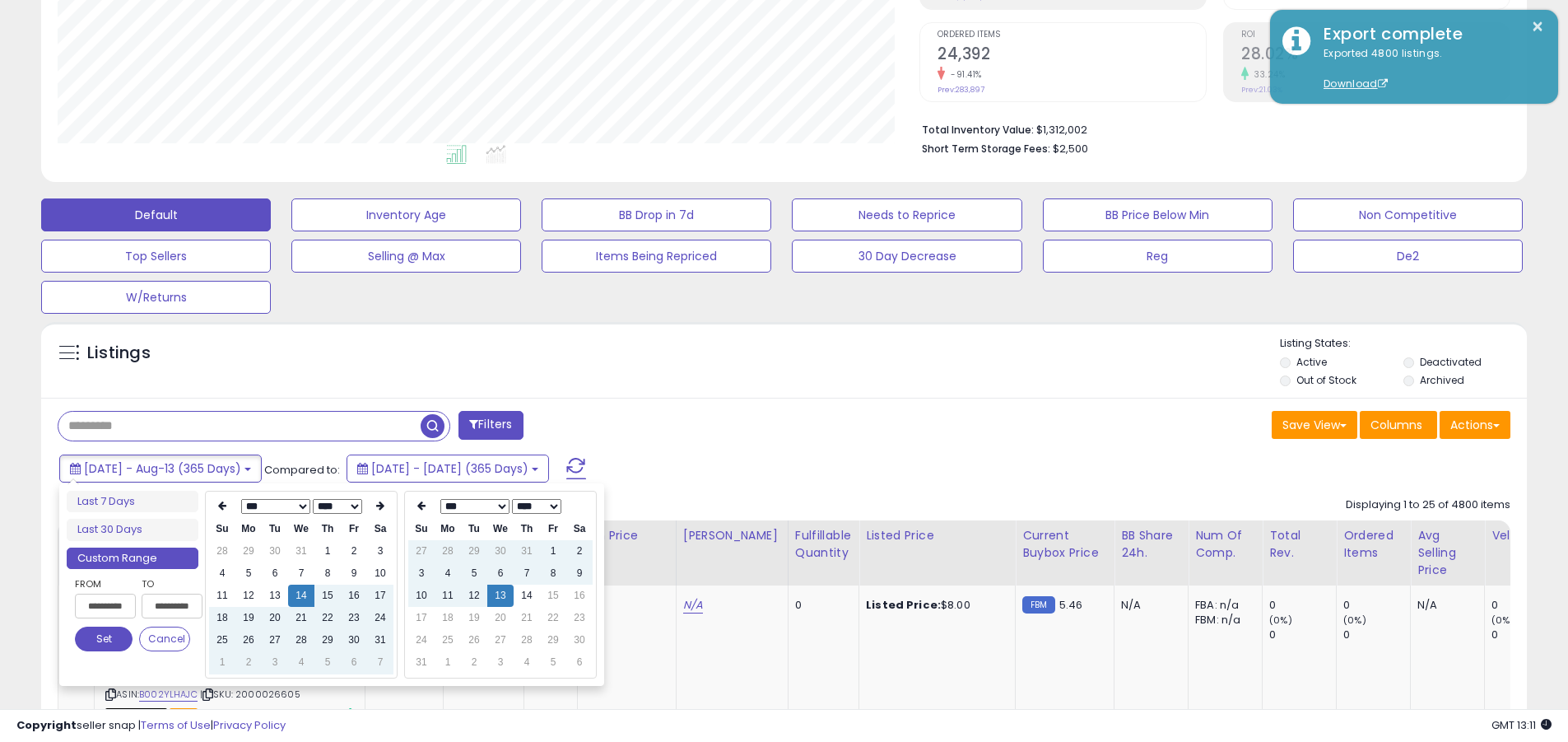
click at [104, 639] on button "Set" at bounding box center [103, 639] width 57 height 25
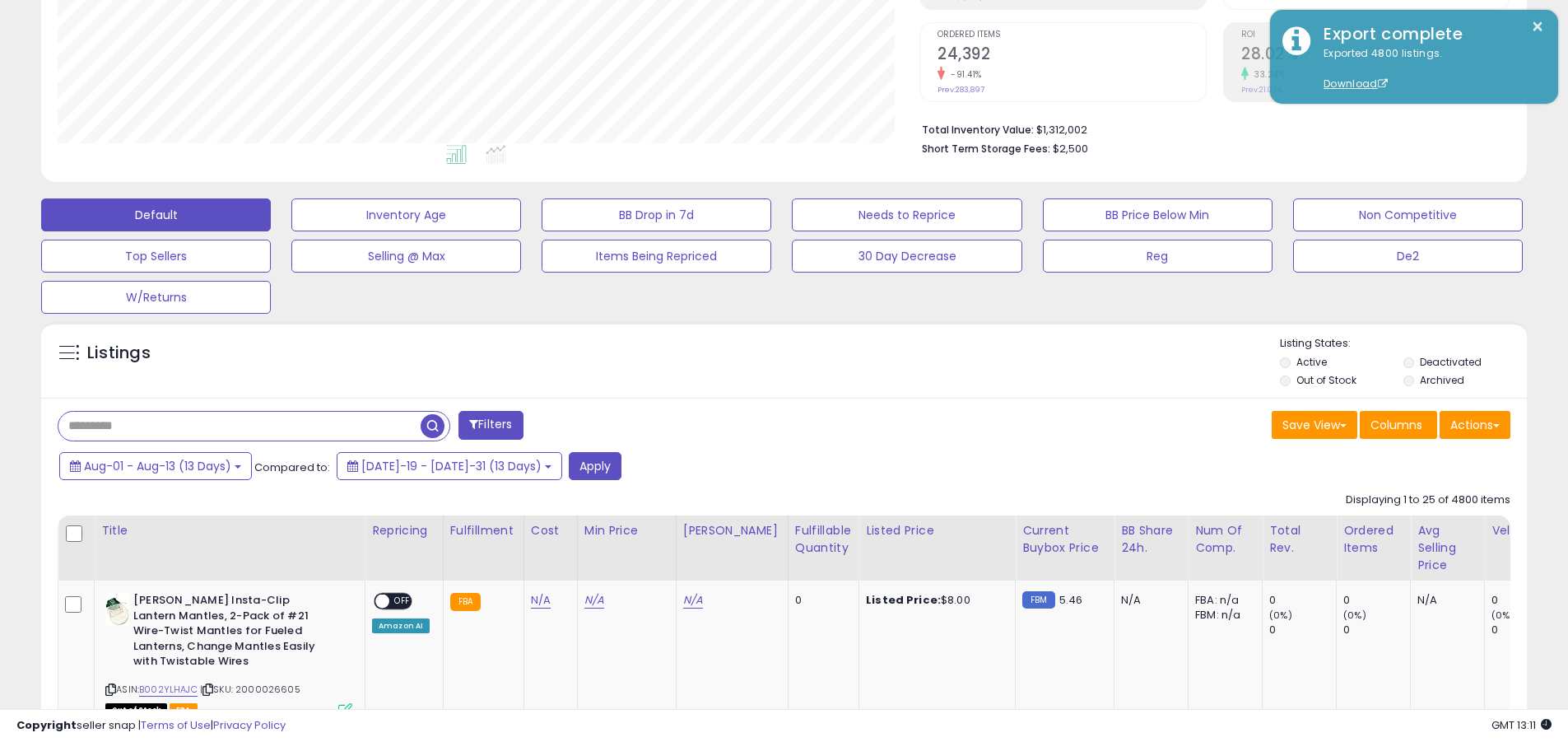
click at [240, 426] on input "text" at bounding box center [239, 426] width 362 height 29
click at [569, 465] on button "Apply" at bounding box center [595, 466] width 53 height 28
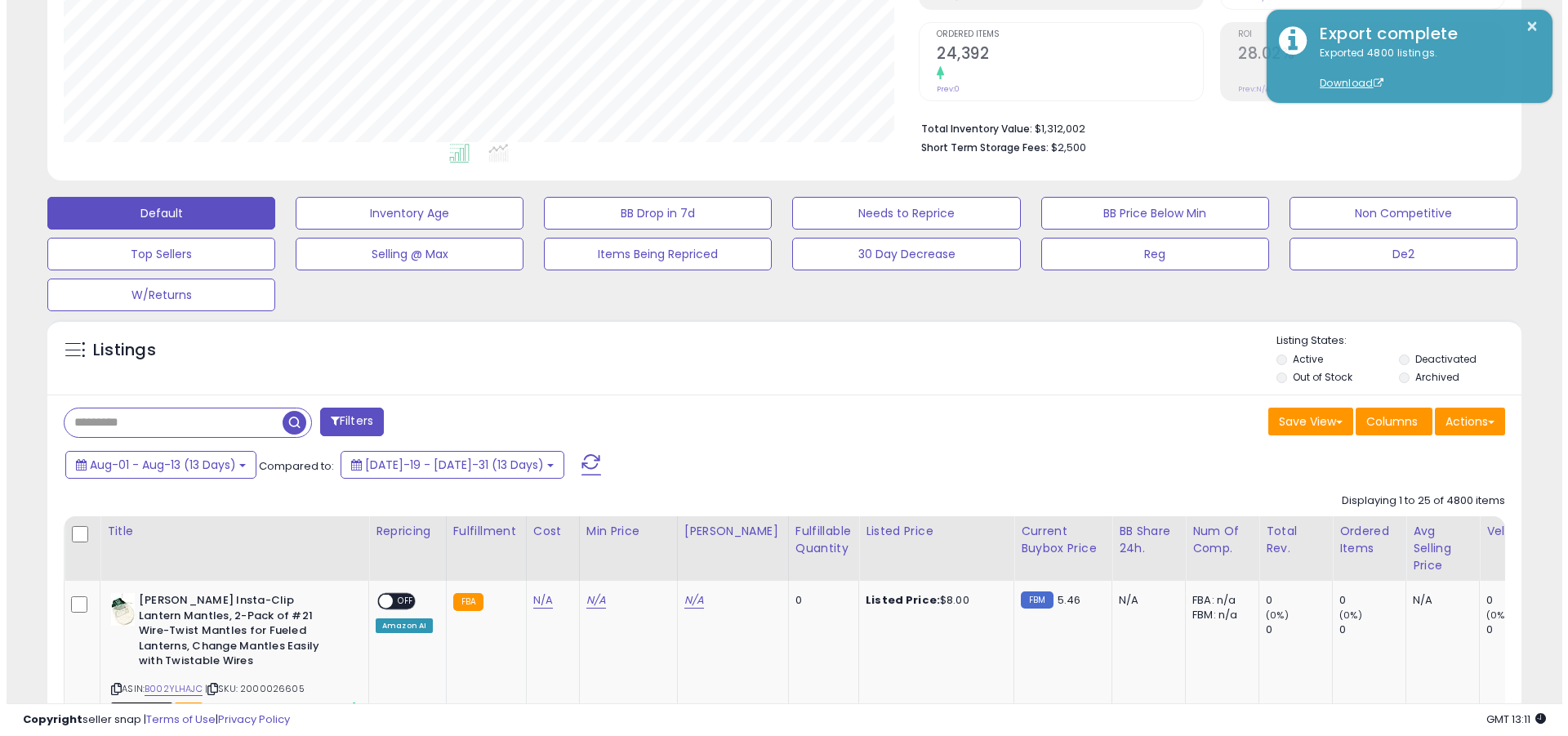
scroll to position [335, 855]
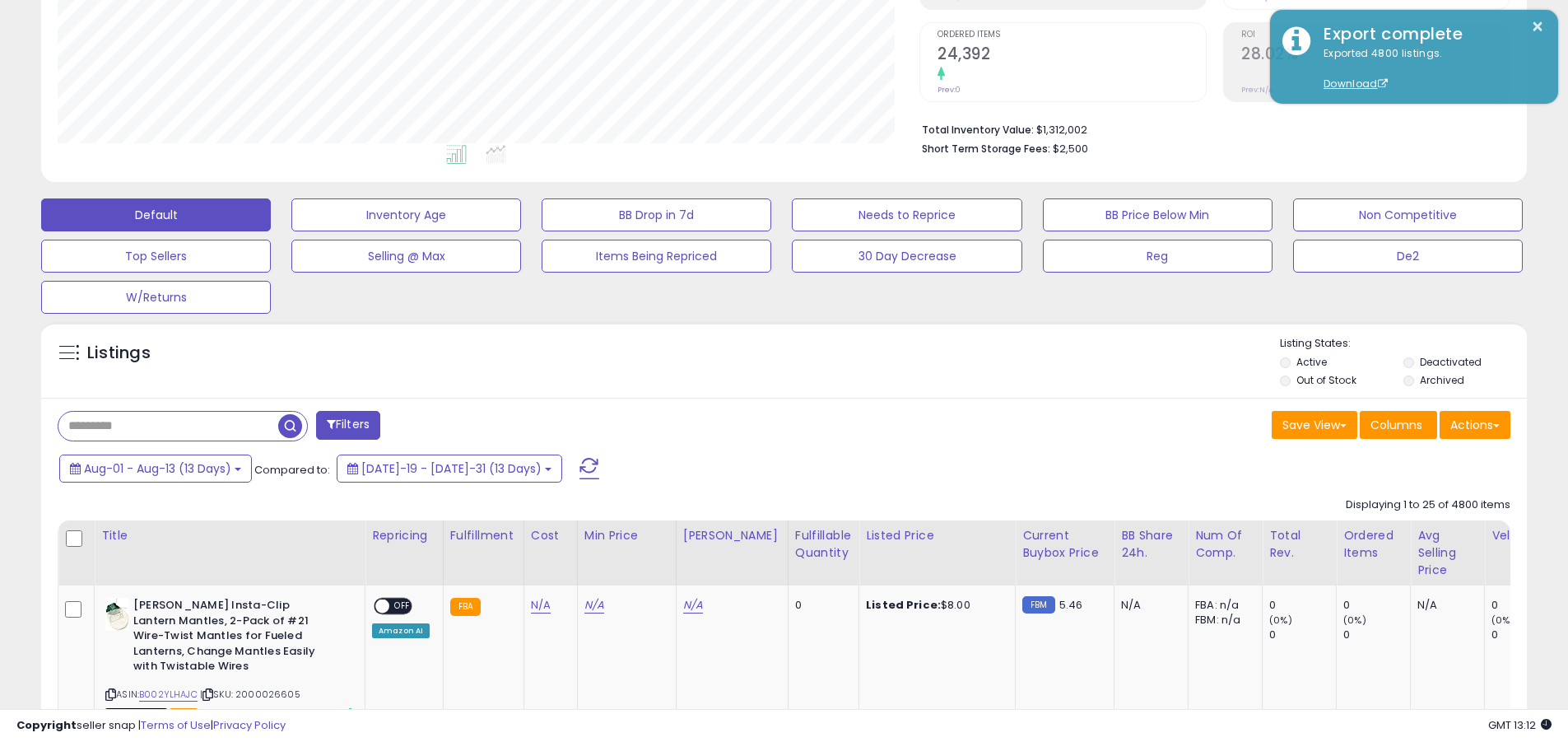
click at [751, 424] on button "Actions" at bounding box center [1475, 425] width 71 height 28
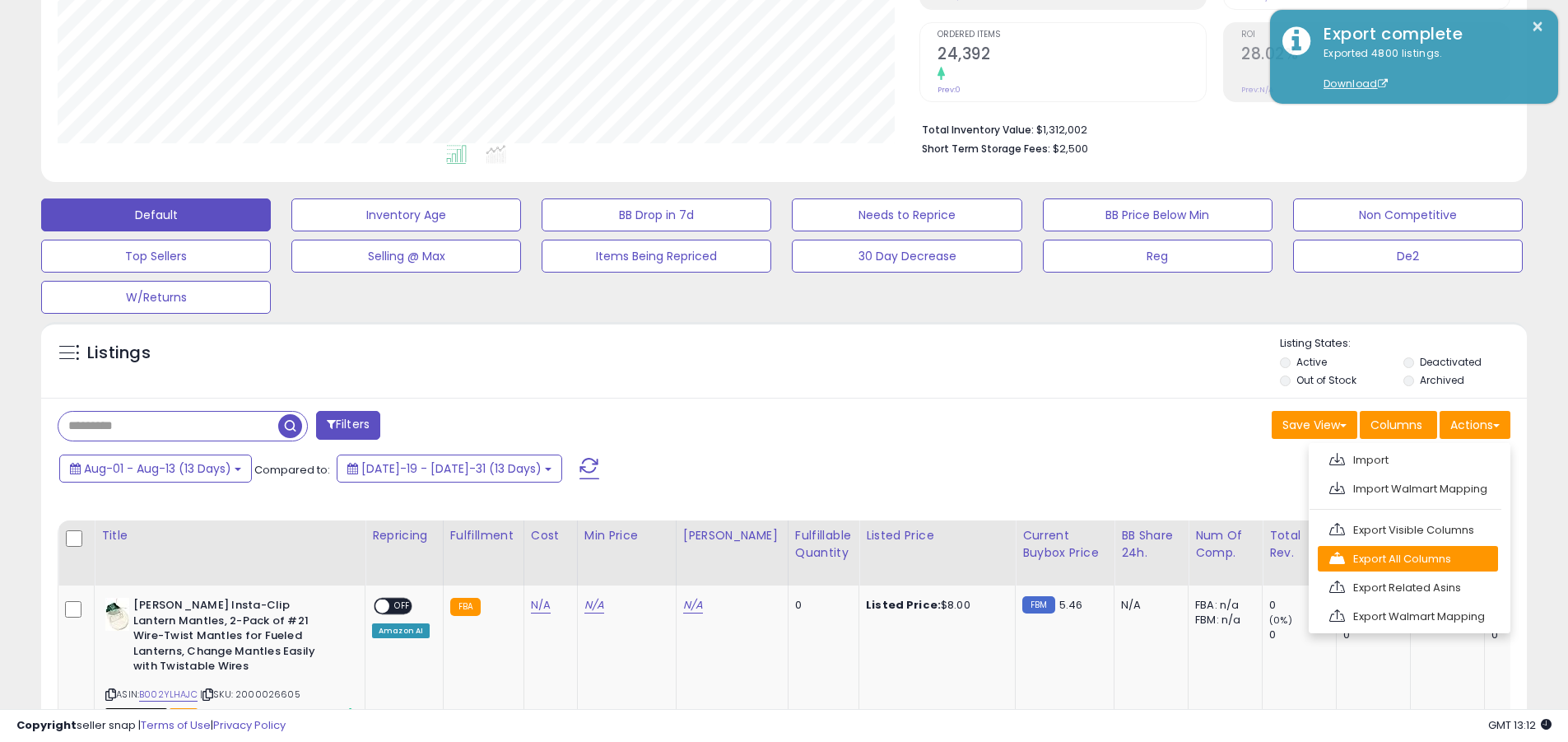
click at [751, 558] on link "Export All Columns" at bounding box center [1408, 558] width 180 height 26
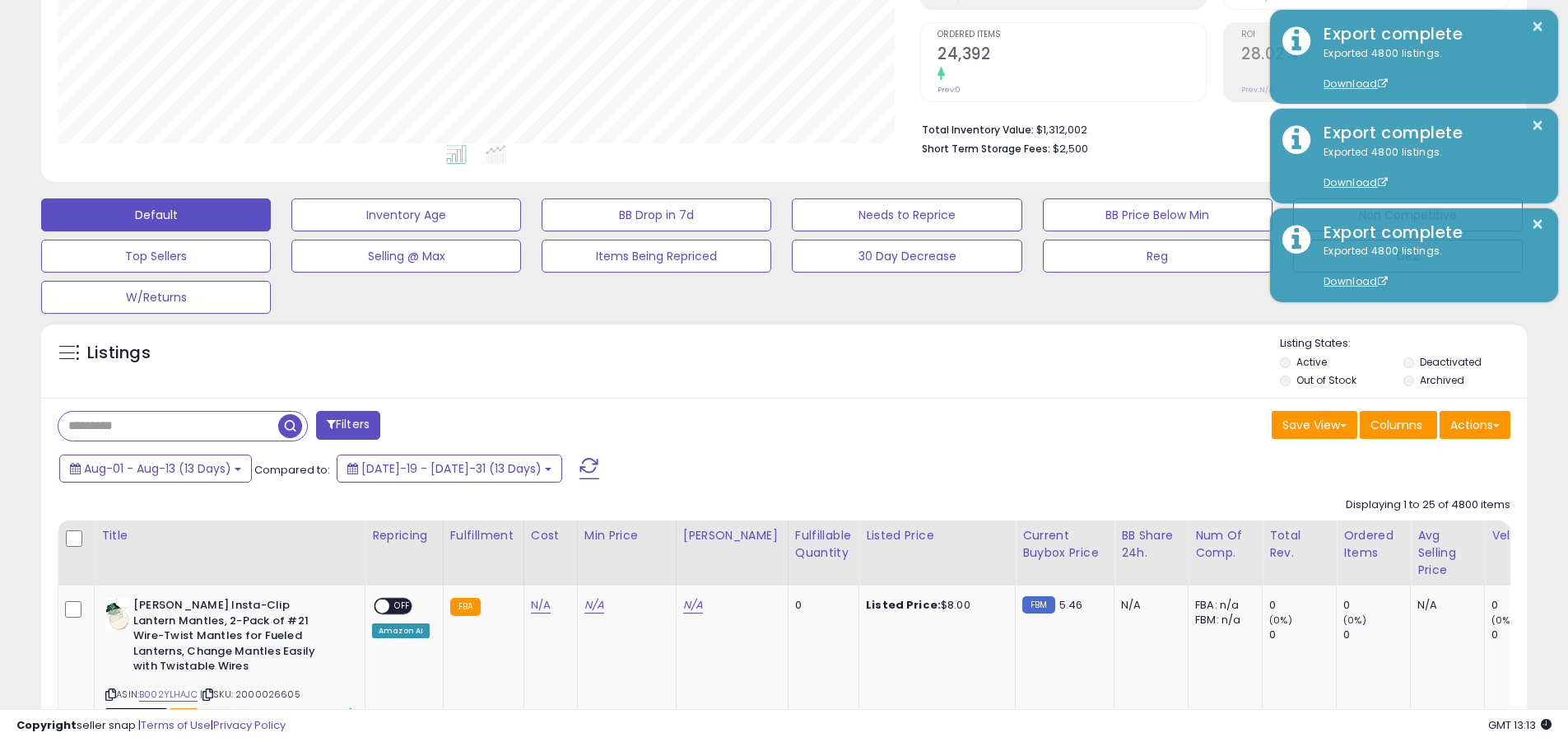
click at [751, 26] on button "×" at bounding box center [1537, 26] width 13 height 20
click at [168, 426] on input "text" at bounding box center [168, 426] width 220 height 29
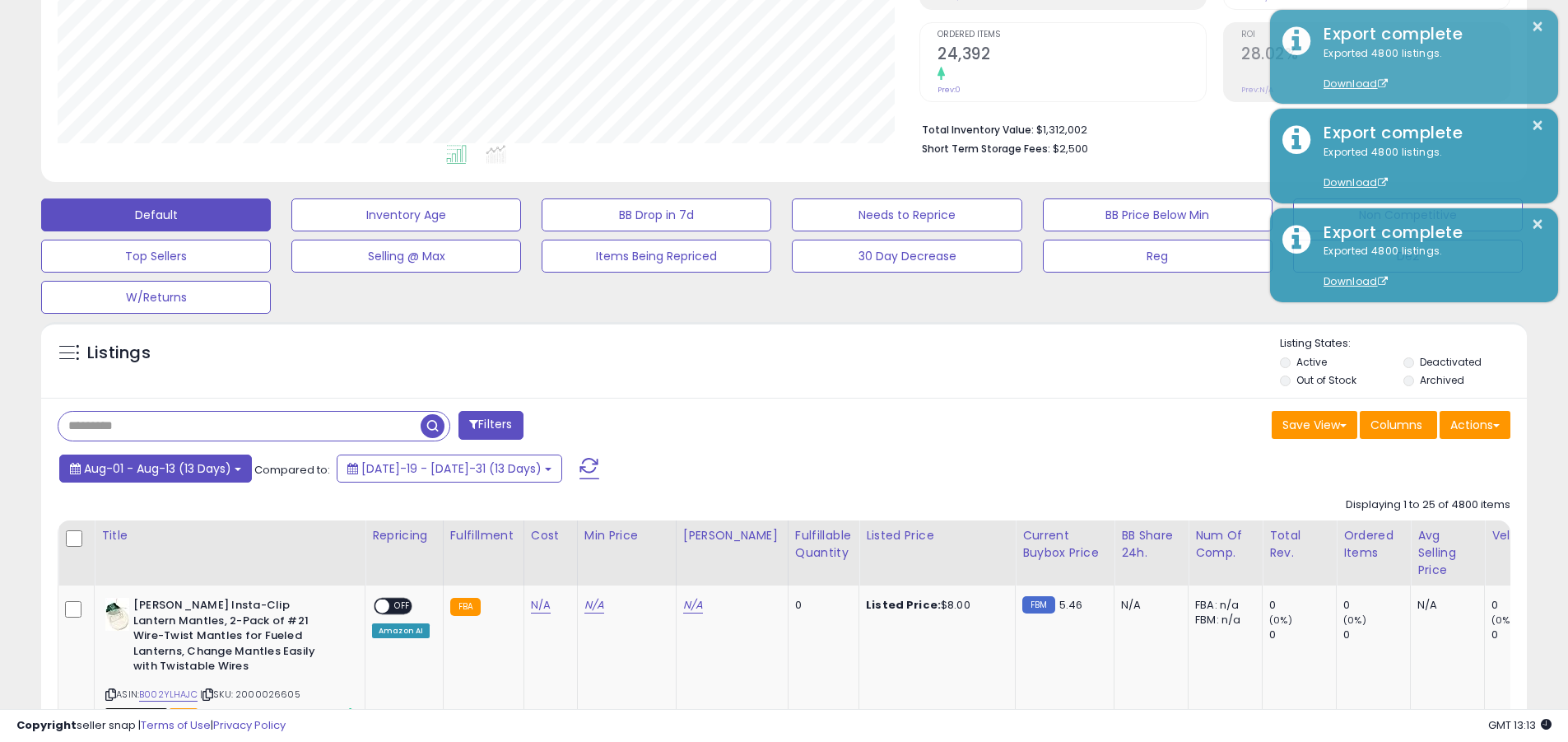
click at [157, 468] on span "Aug-01 - Aug-13 (13 Days)" at bounding box center [157, 468] width 147 height 17
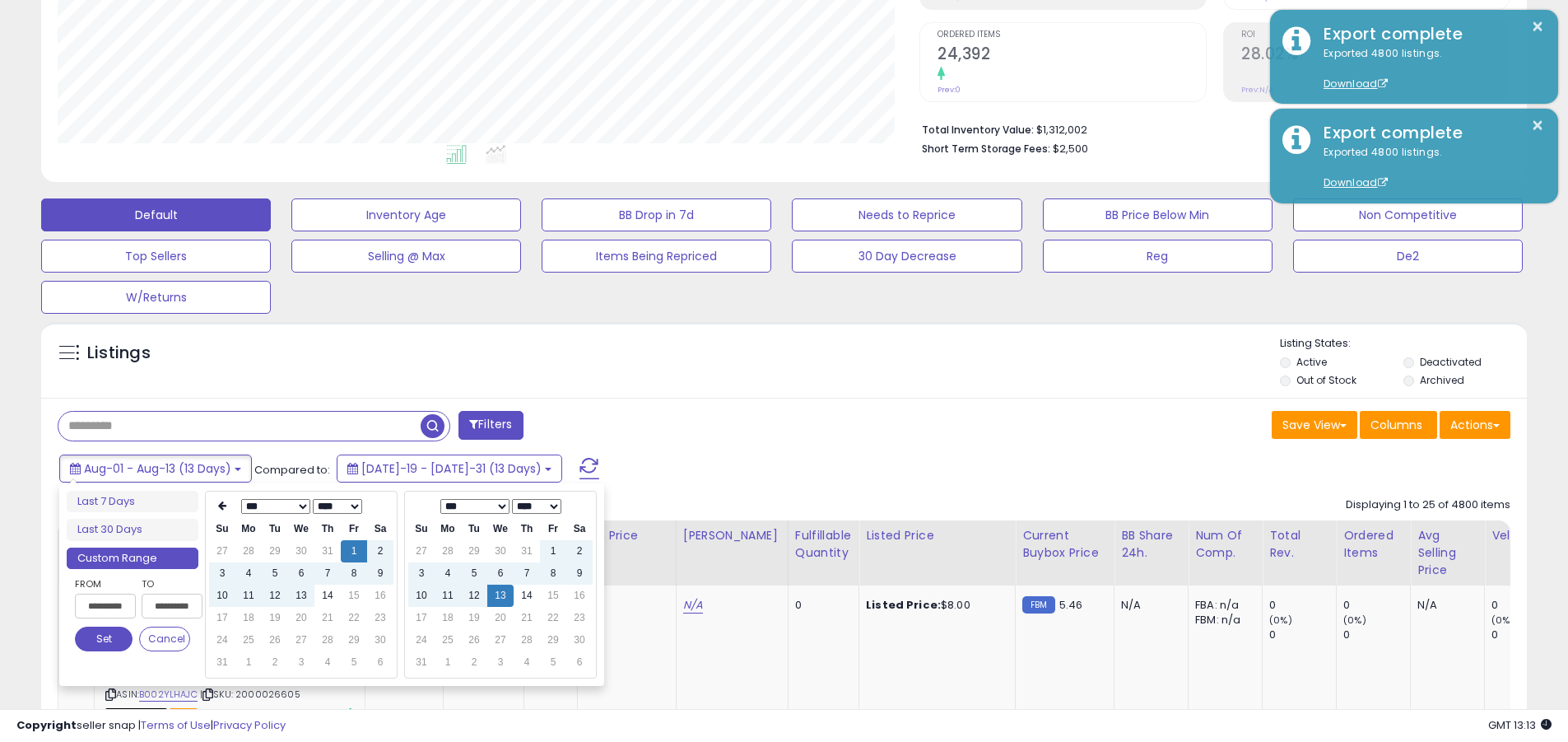
click at [105, 606] on input "**********" at bounding box center [105, 606] width 61 height 25
type input "**********"
click at [104, 639] on button "Set" at bounding box center [103, 639] width 57 height 25
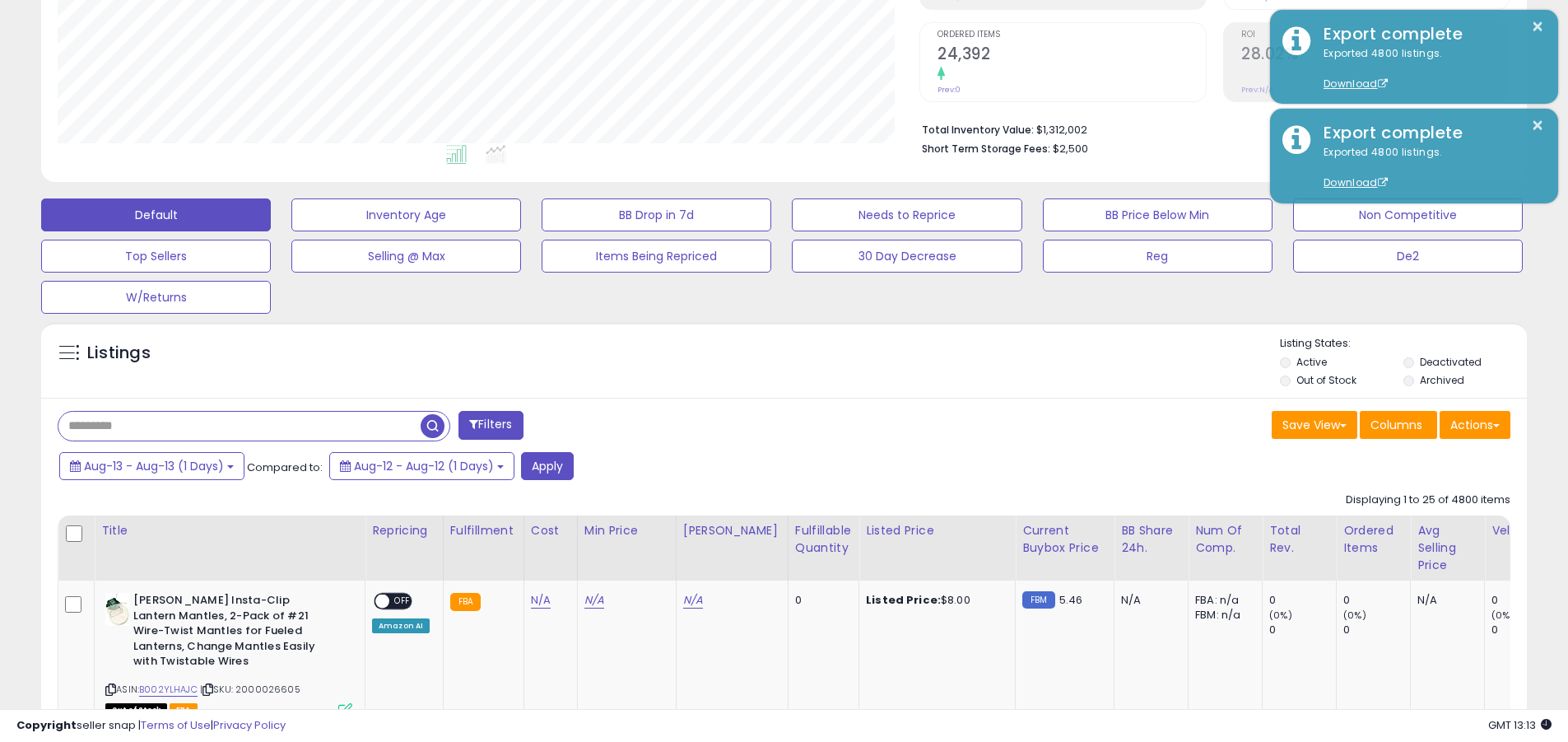
click at [240, 426] on input "text" at bounding box center [239, 426] width 362 height 29
click at [549, 465] on button "Apply" at bounding box center [548, 466] width 53 height 28
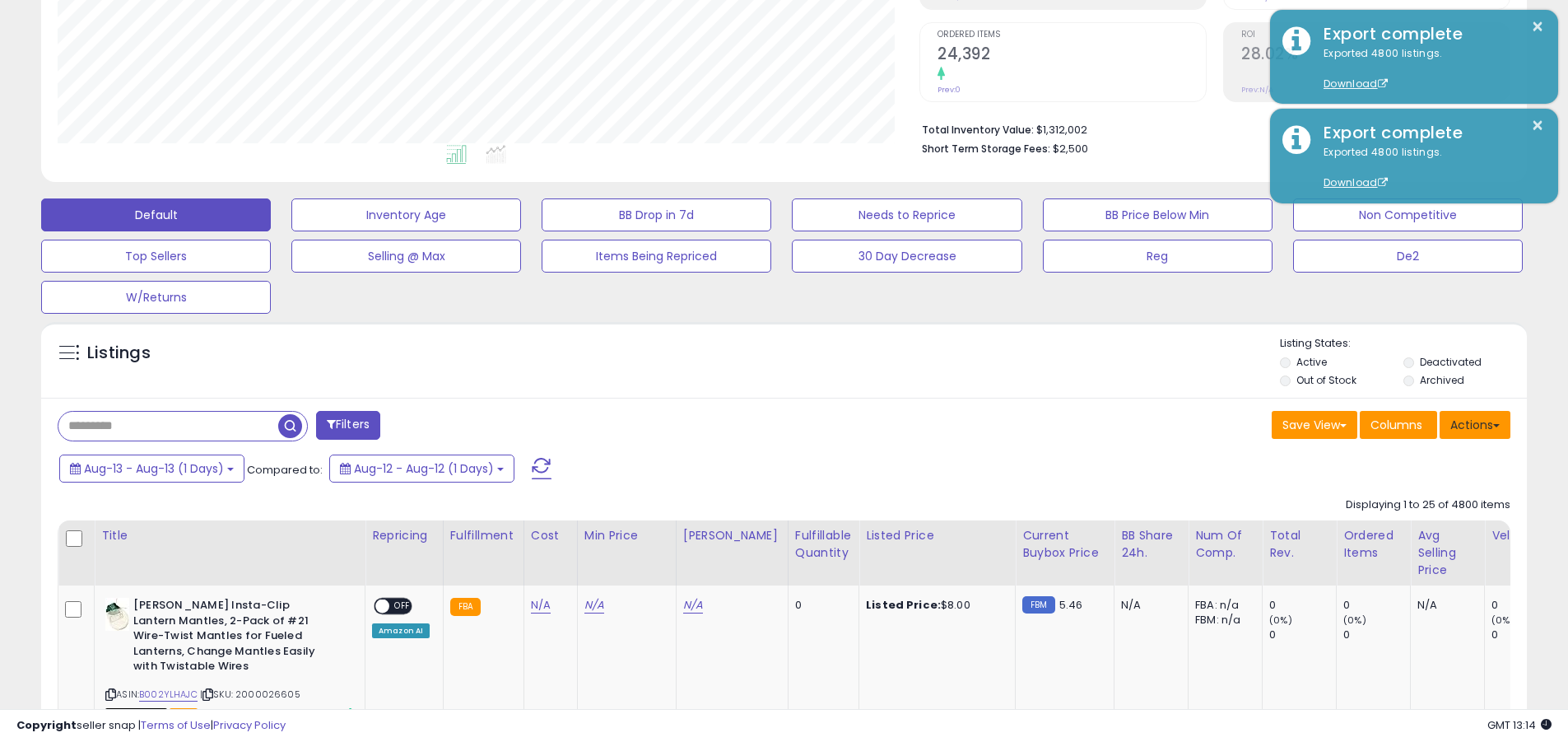
click at [751, 424] on button "Actions" at bounding box center [1475, 425] width 71 height 28
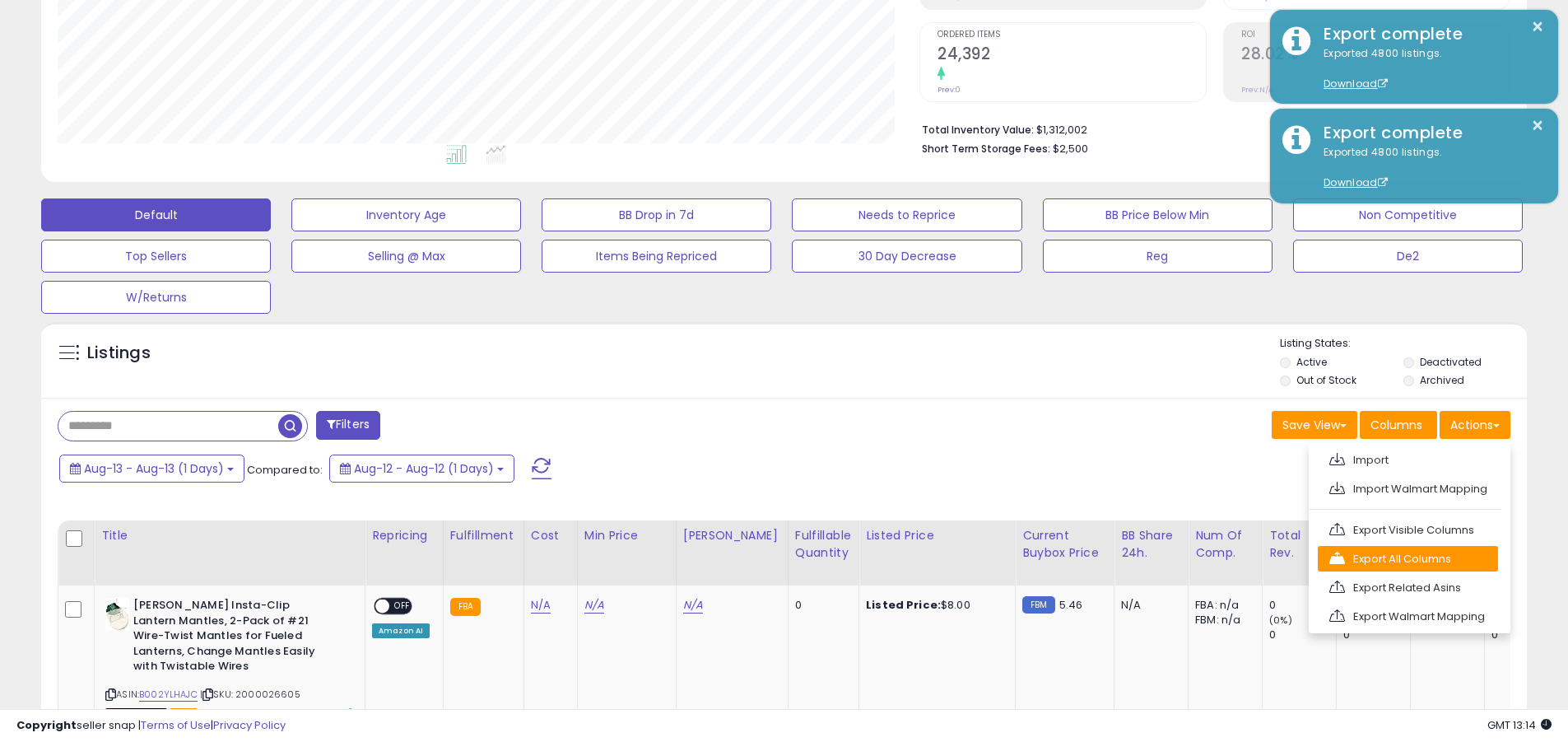
click at [751, 558] on link "Export All Columns" at bounding box center [1408, 558] width 180 height 26
